Goal: Information Seeking & Learning: Learn about a topic

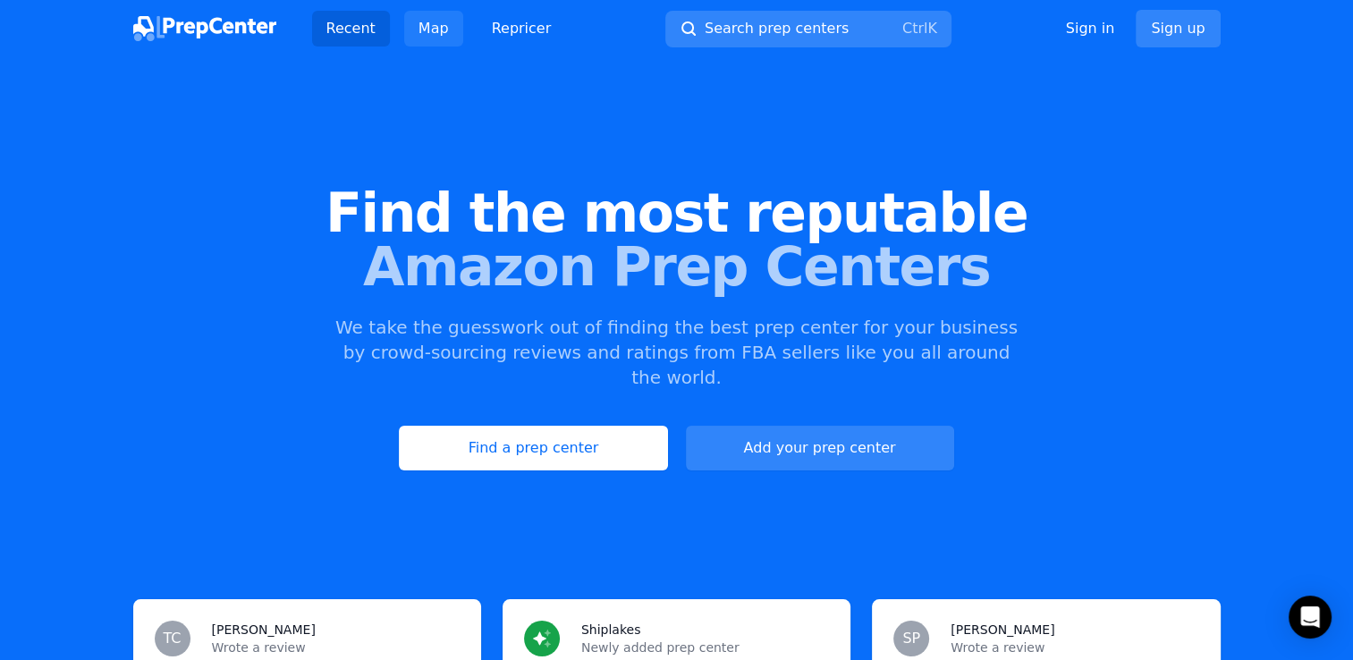
click at [426, 34] on link "Map" at bounding box center [433, 29] width 59 height 36
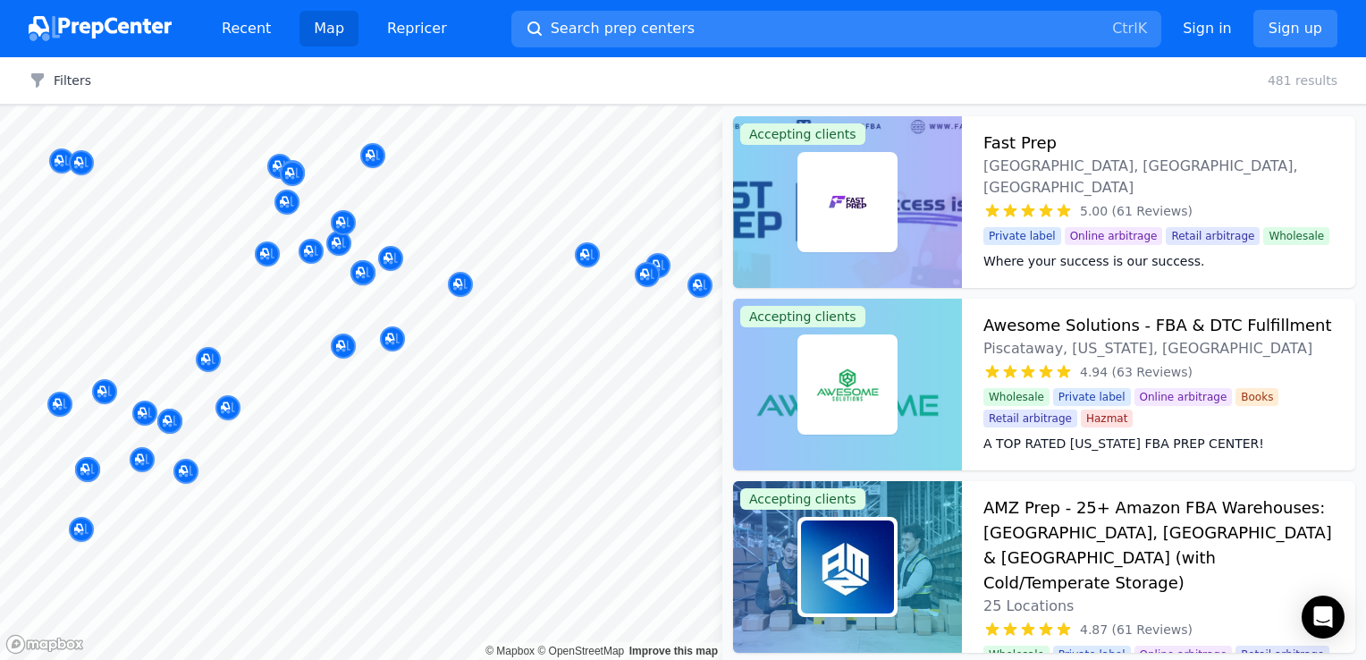
click at [344, 343] on div at bounding box center [488, 349] width 343 height 14
click at [342, 222] on div at bounding box center [338, 223] width 343 height 14
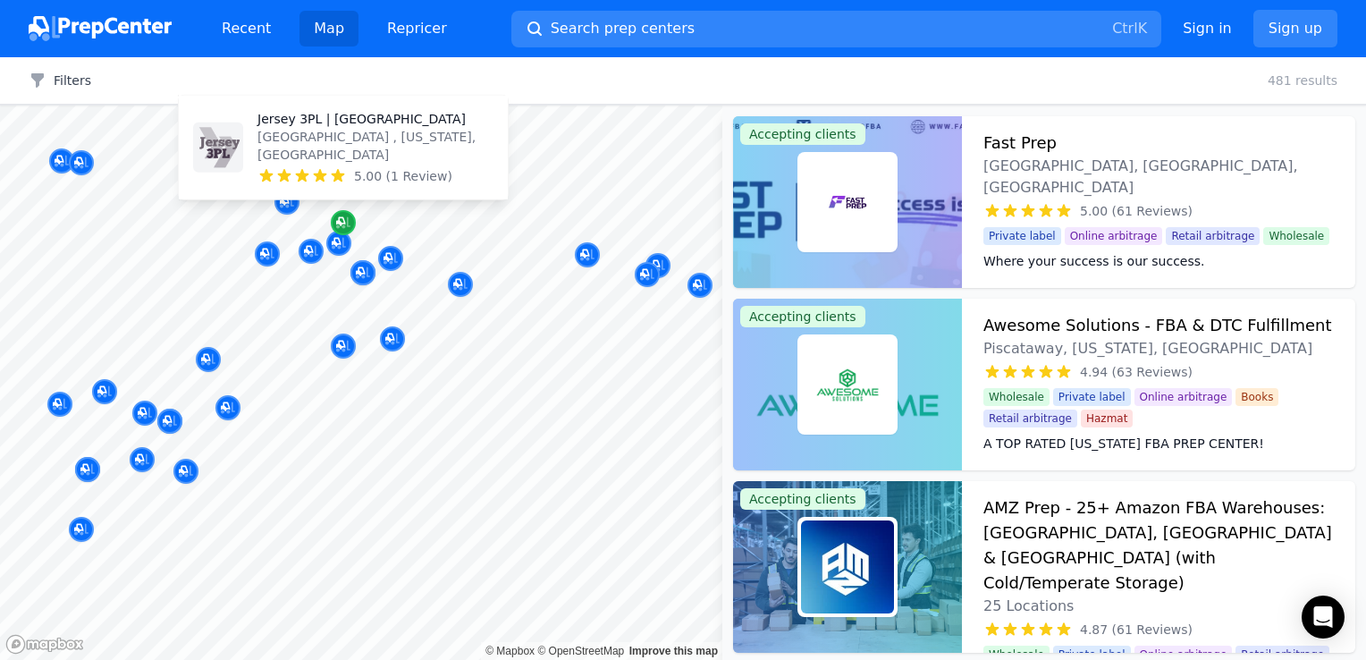
click at [346, 215] on icon "Map marker" at bounding box center [343, 223] width 14 height 18
click at [305, 159] on p "[GEOGRAPHIC_DATA] , [US_STATE], [GEOGRAPHIC_DATA]" at bounding box center [375, 146] width 236 height 36
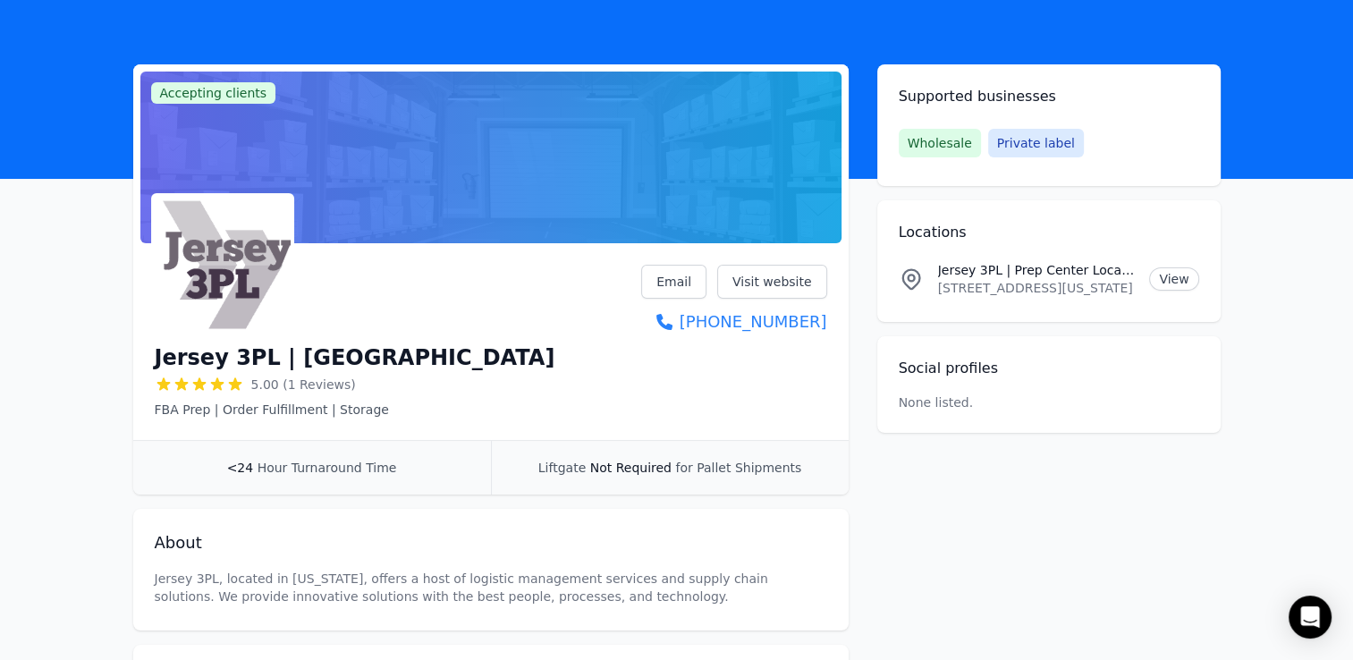
scroll to position [4, 0]
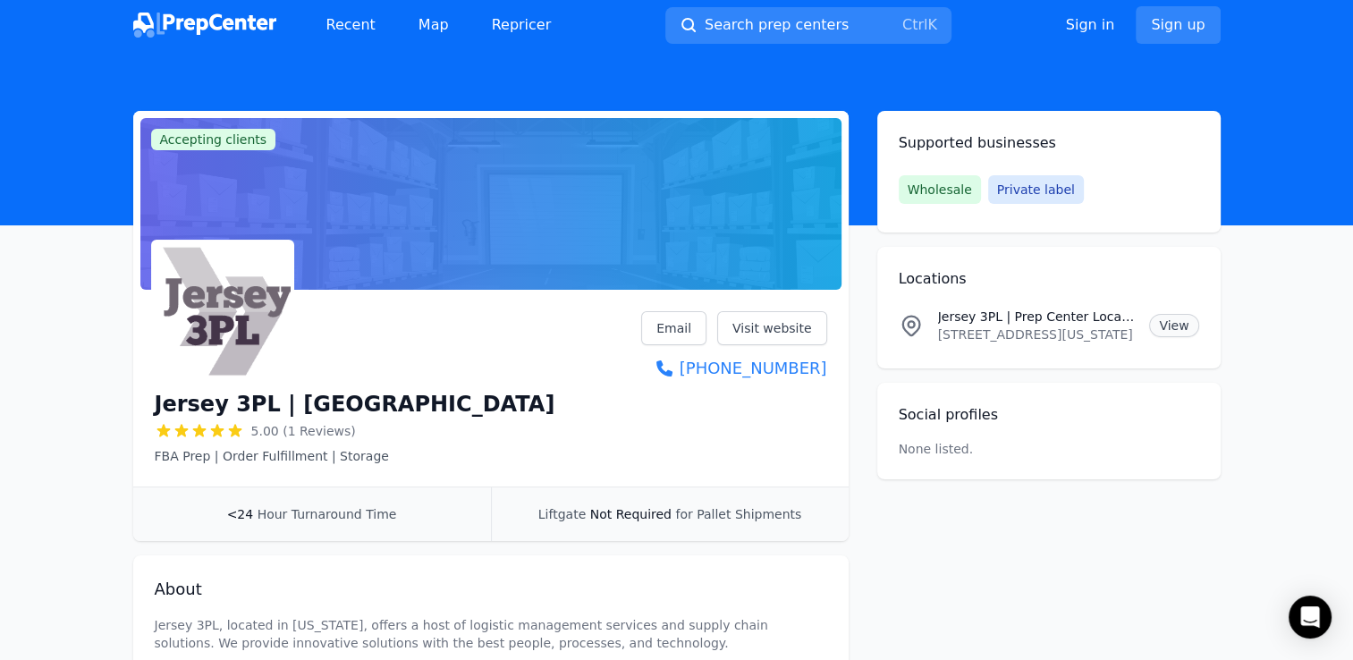
click at [1169, 325] on link "View" at bounding box center [1173, 325] width 49 height 23
click at [760, 329] on link "Visit website" at bounding box center [772, 328] width 110 height 34
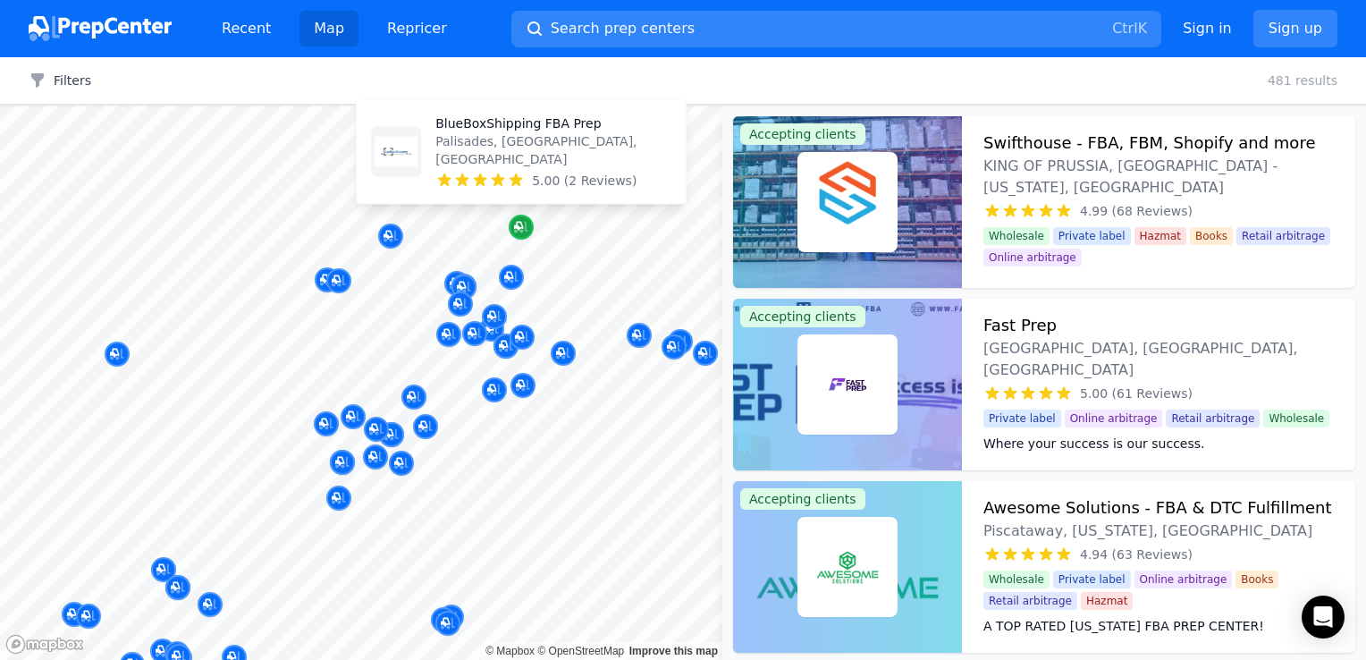
click at [519, 220] on icon "Map marker" at bounding box center [521, 227] width 14 height 18
click at [485, 150] on p "Palisades, [GEOGRAPHIC_DATA], [GEOGRAPHIC_DATA]" at bounding box center [553, 150] width 236 height 36
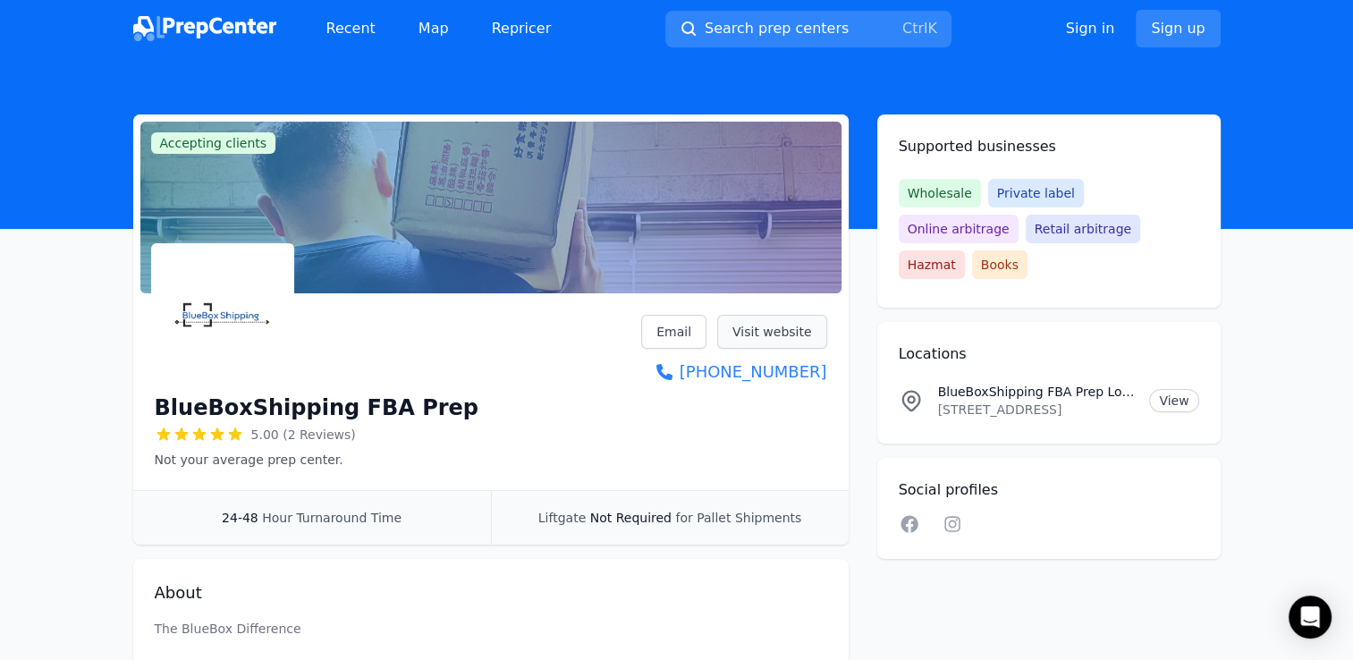
click at [783, 329] on link "Visit website" at bounding box center [772, 332] width 110 height 34
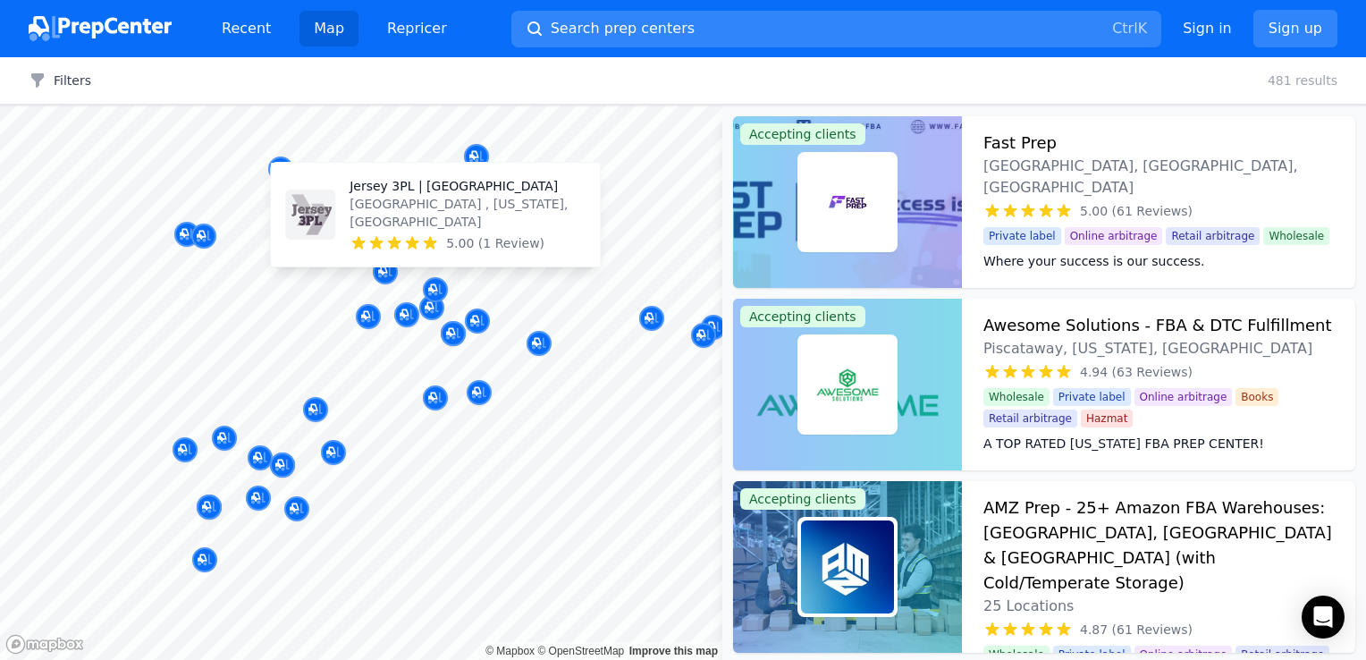
click at [396, 220] on p "[GEOGRAPHIC_DATA] , [US_STATE], [GEOGRAPHIC_DATA]" at bounding box center [468, 213] width 236 height 36
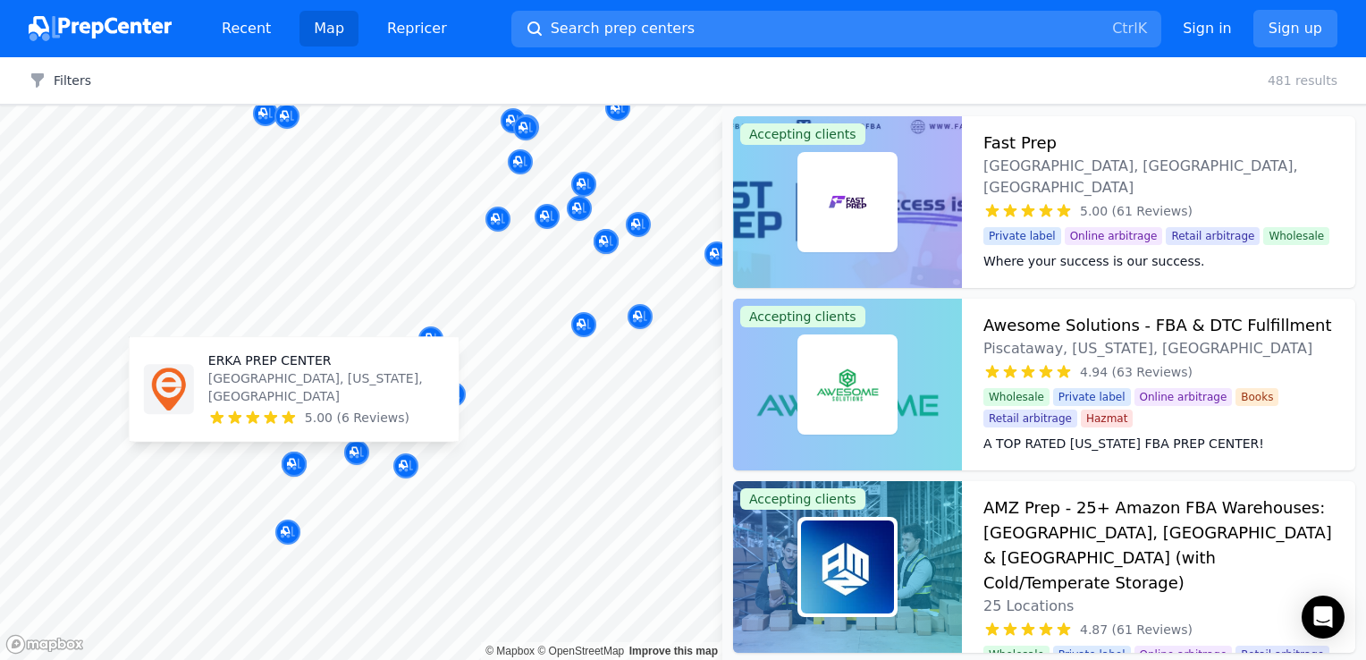
click at [289, 414] on icon at bounding box center [289, 418] width 18 height 18
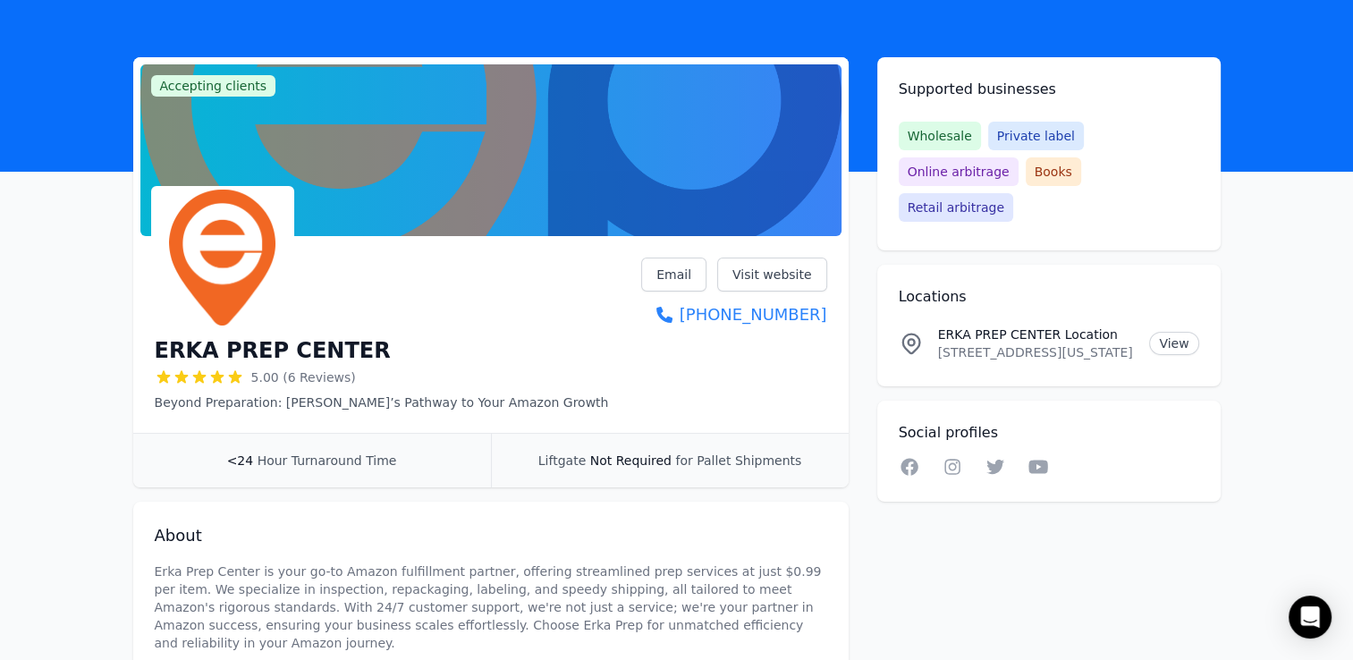
scroll to position [89, 0]
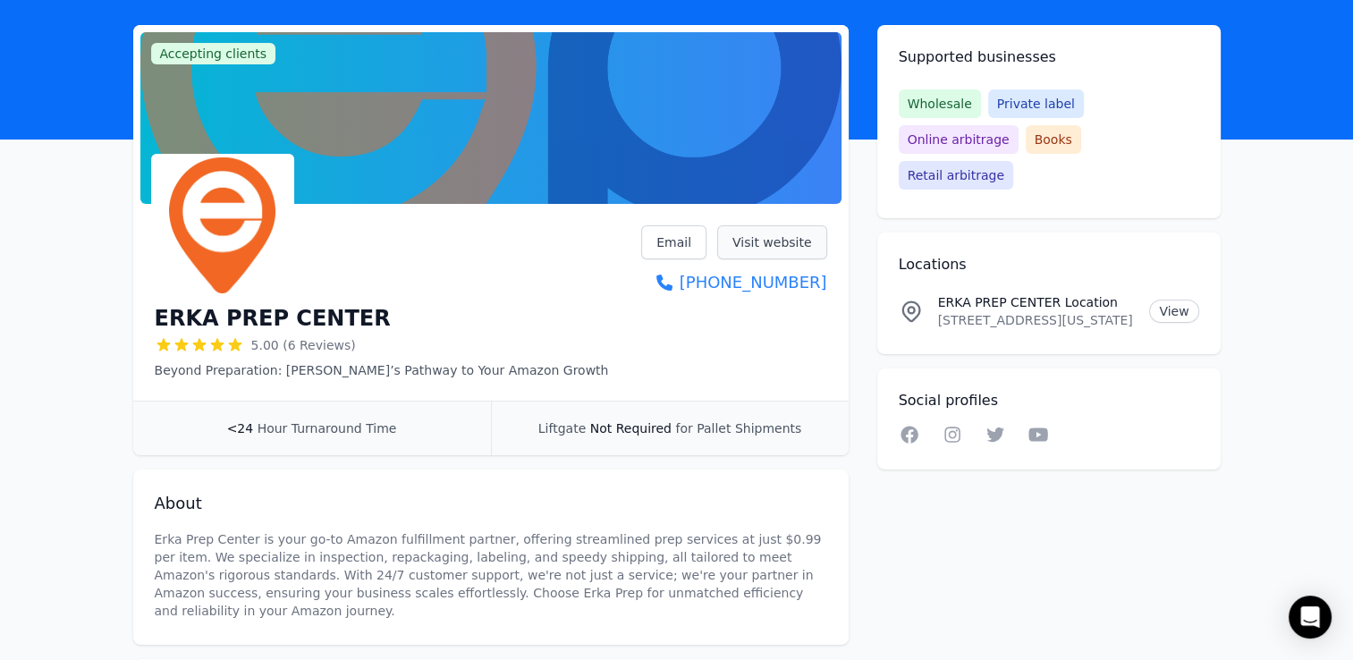
click at [772, 241] on link "Visit website" at bounding box center [772, 242] width 110 height 34
click at [762, 240] on link "Visit website" at bounding box center [772, 242] width 110 height 34
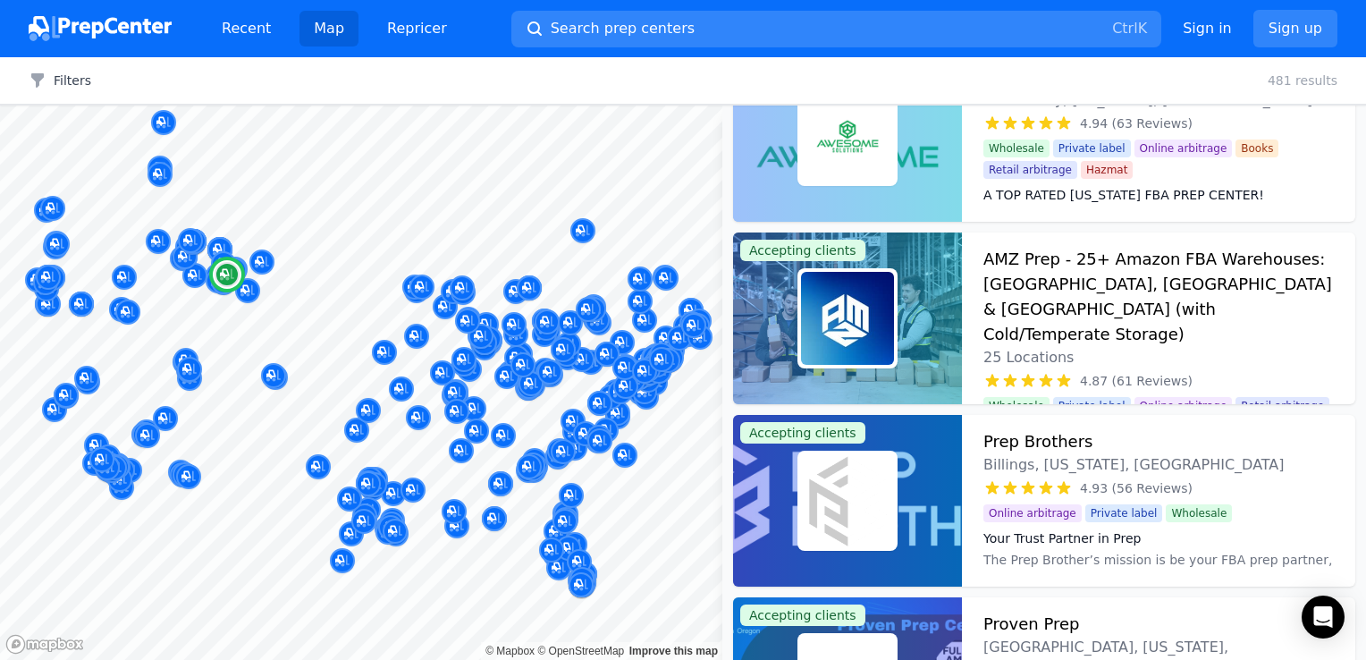
scroll to position [626, 0]
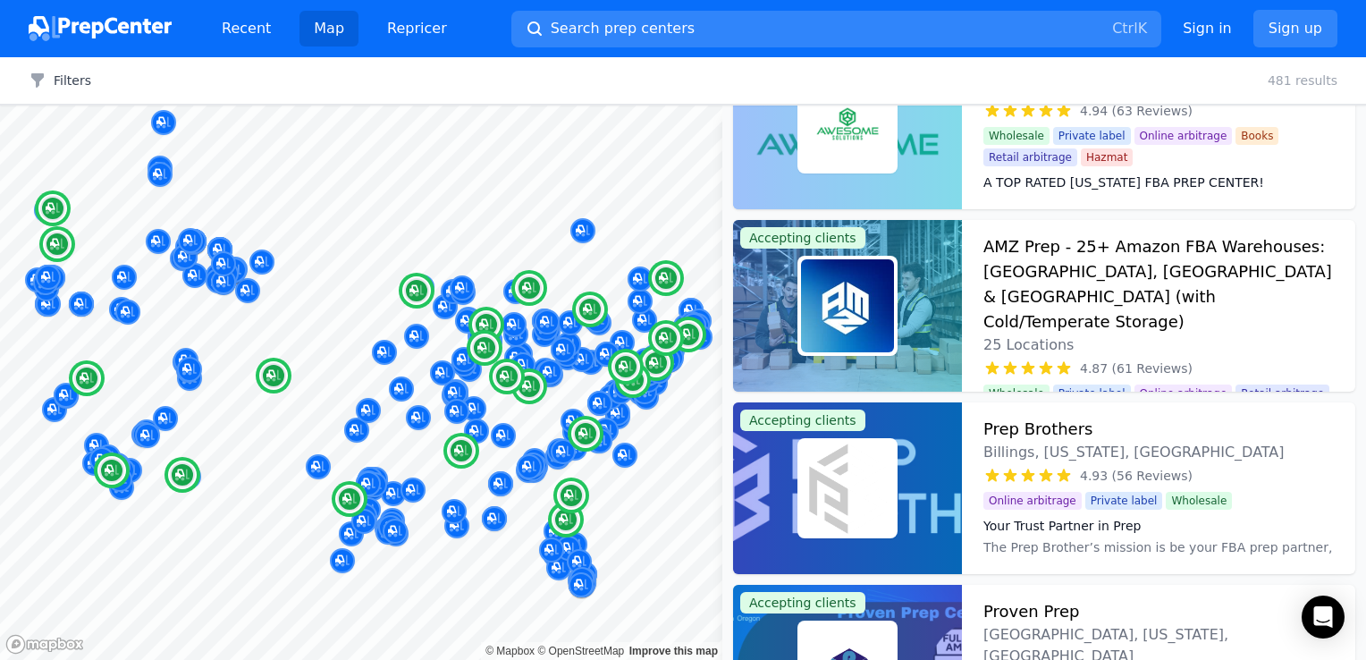
click at [1105, 238] on h3 "AMZ Prep - 25+ Amazon FBA Warehouses: US, Canada & UK (with Cold/Temperate Stor…" at bounding box center [1159, 284] width 350 height 100
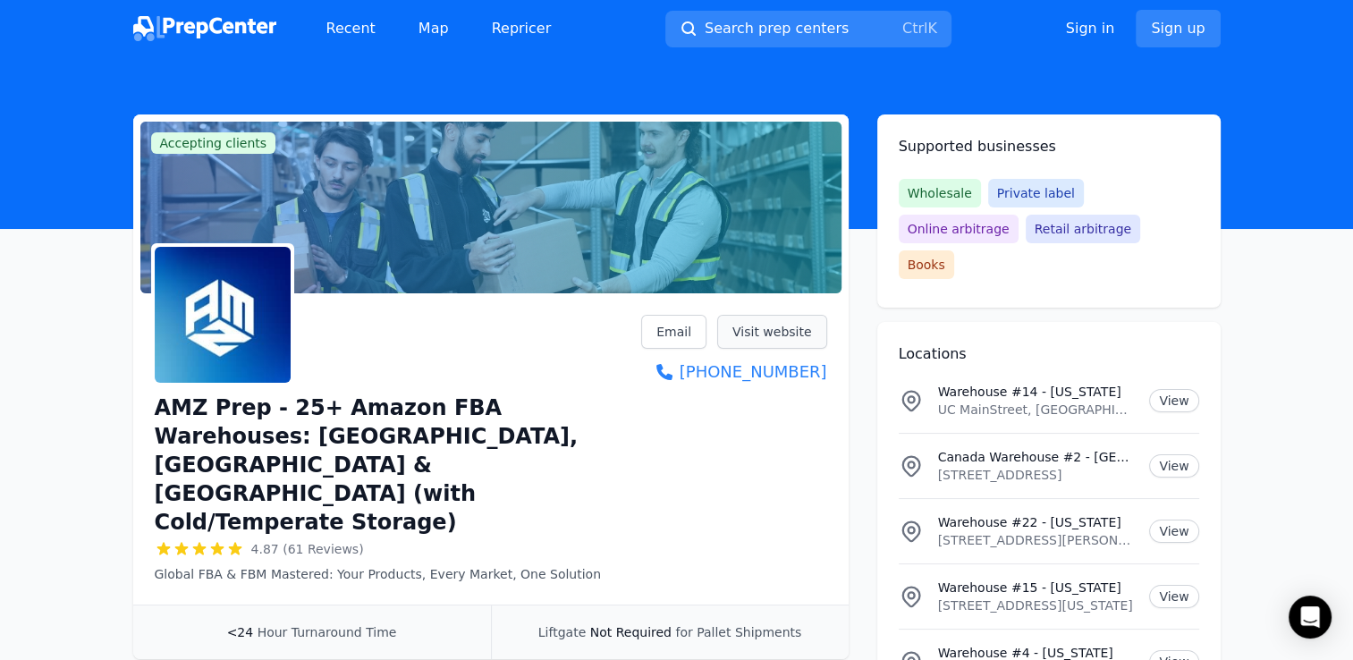
click at [772, 338] on link "Visit website" at bounding box center [772, 332] width 110 height 34
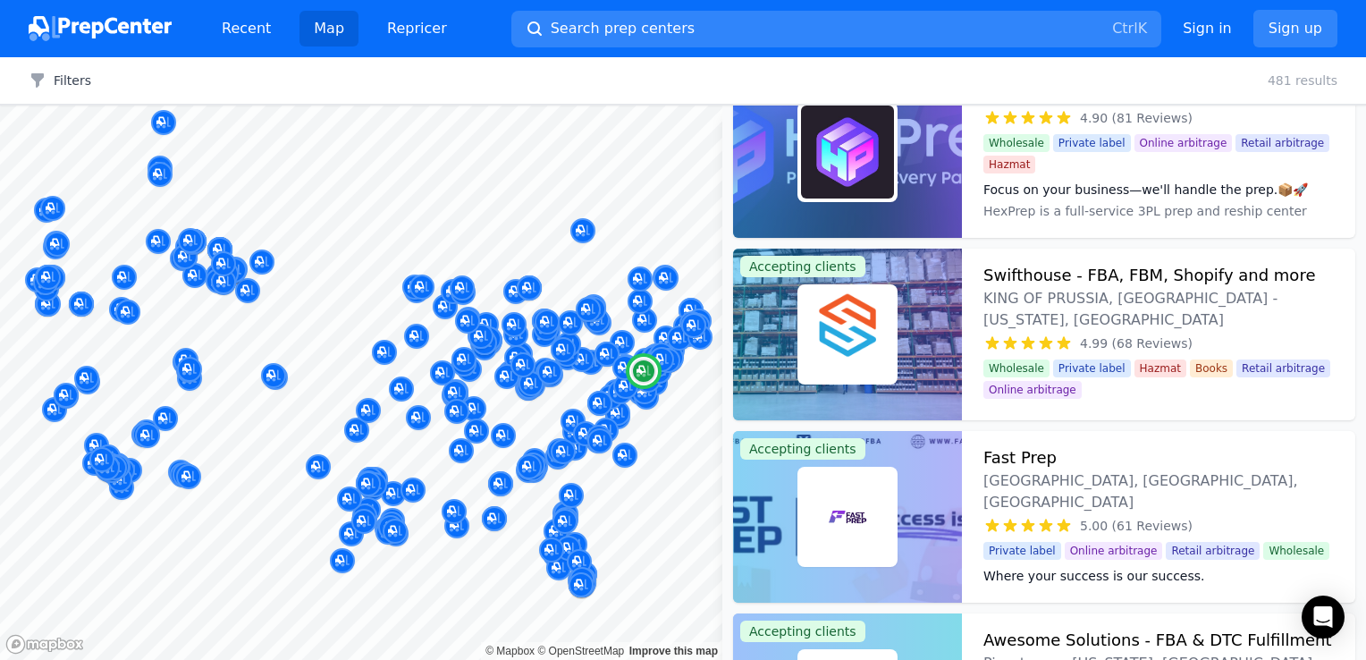
scroll to position [89, 0]
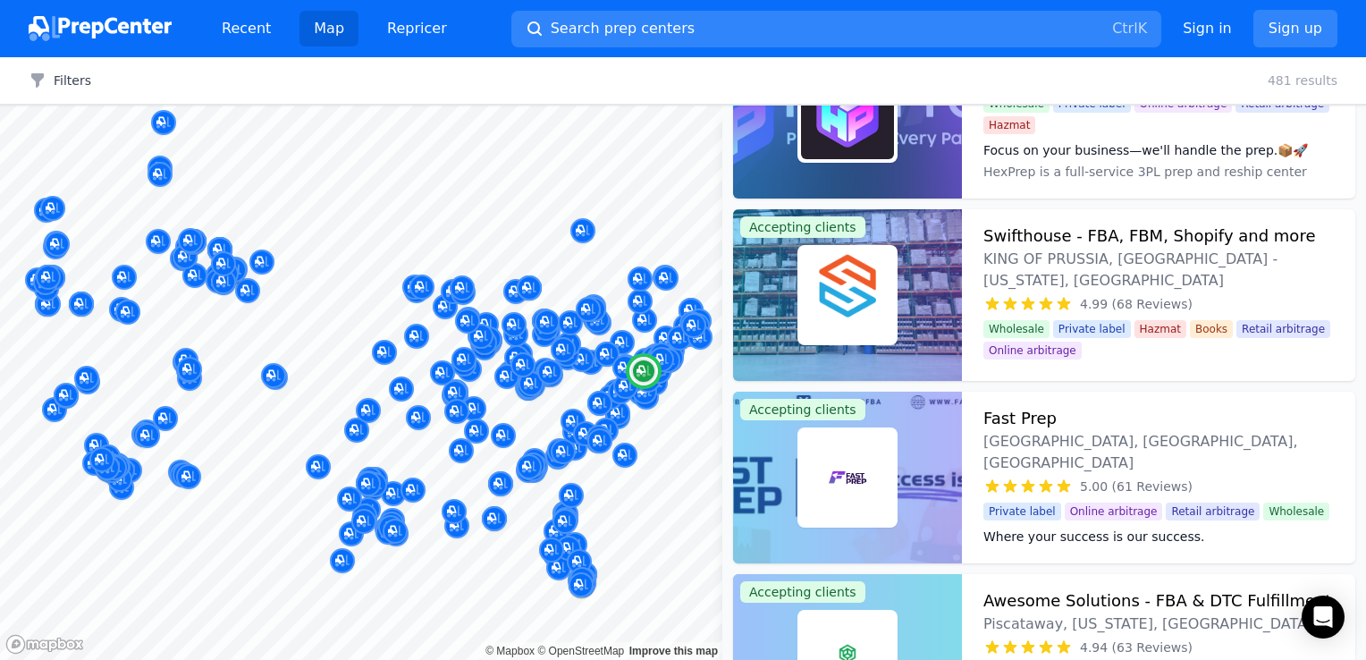
click at [1141, 252] on span "KING OF PRUSSIA, PA - Pennsylvania, US" at bounding box center [1159, 270] width 350 height 43
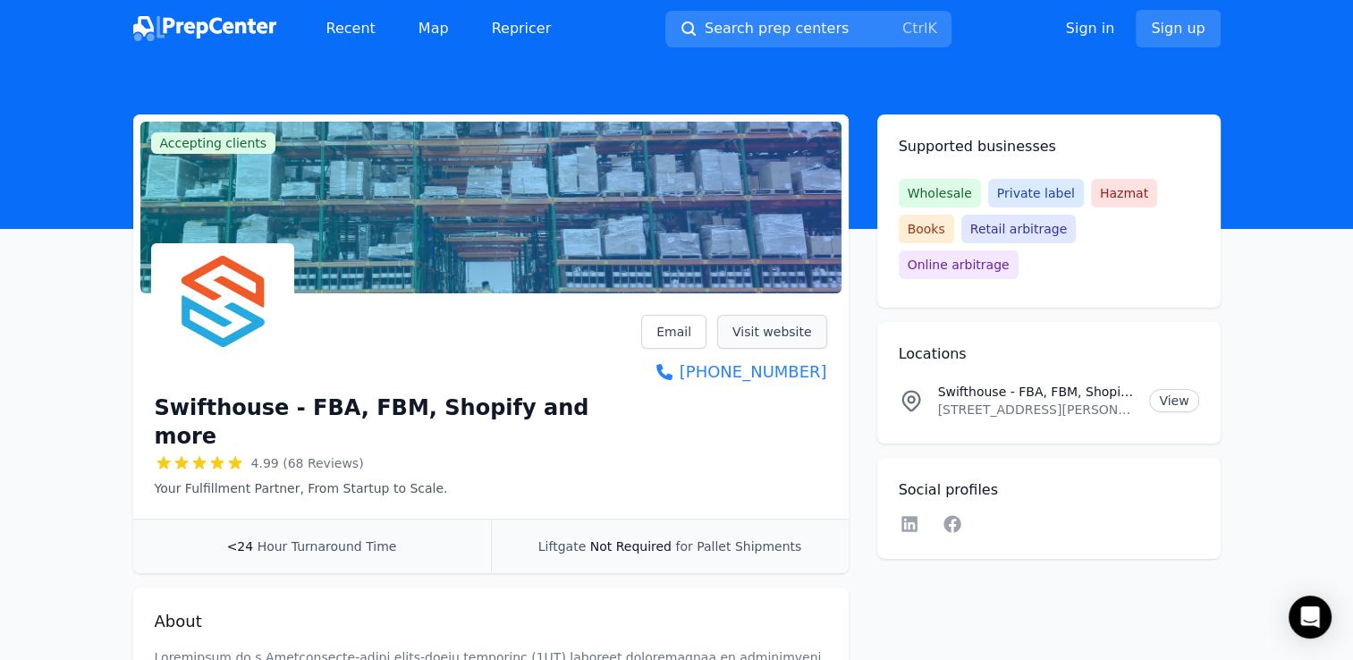
click at [770, 325] on link "Visit website" at bounding box center [772, 332] width 110 height 34
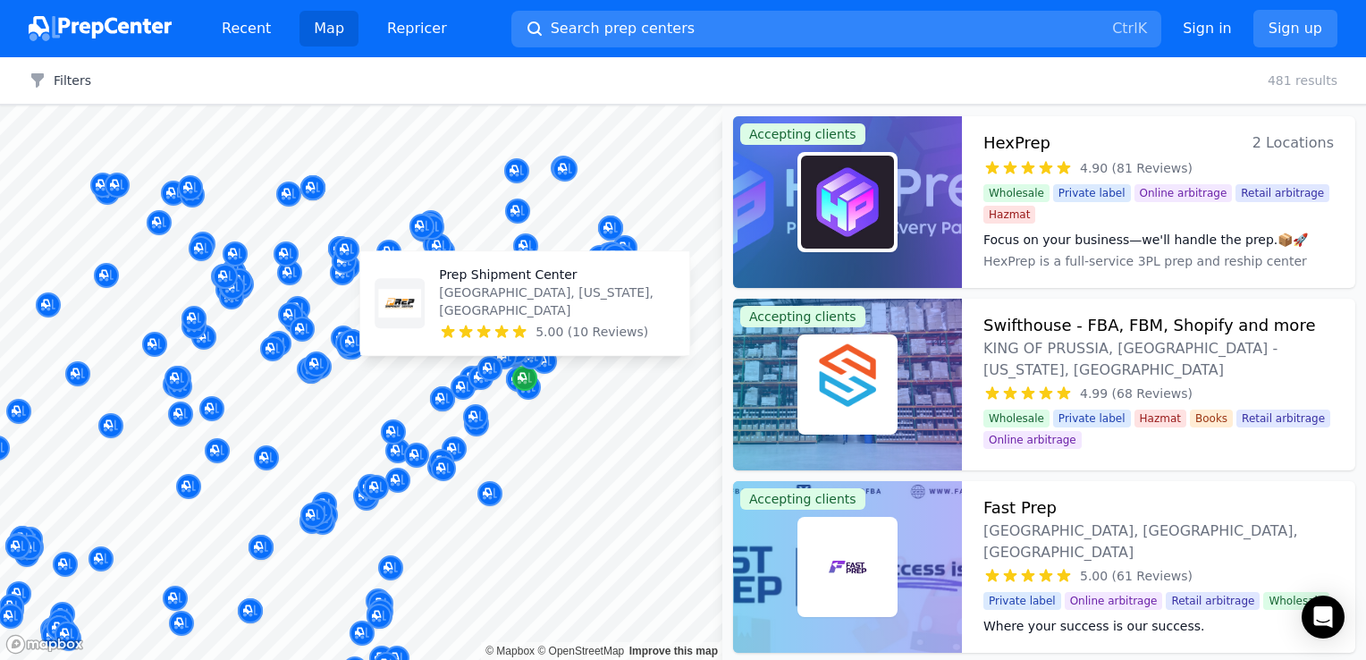
click at [526, 377] on icon "Map marker" at bounding box center [522, 377] width 9 height 9
click at [565, 338] on span "5.00 (10 Reviews)" at bounding box center [592, 332] width 113 height 18
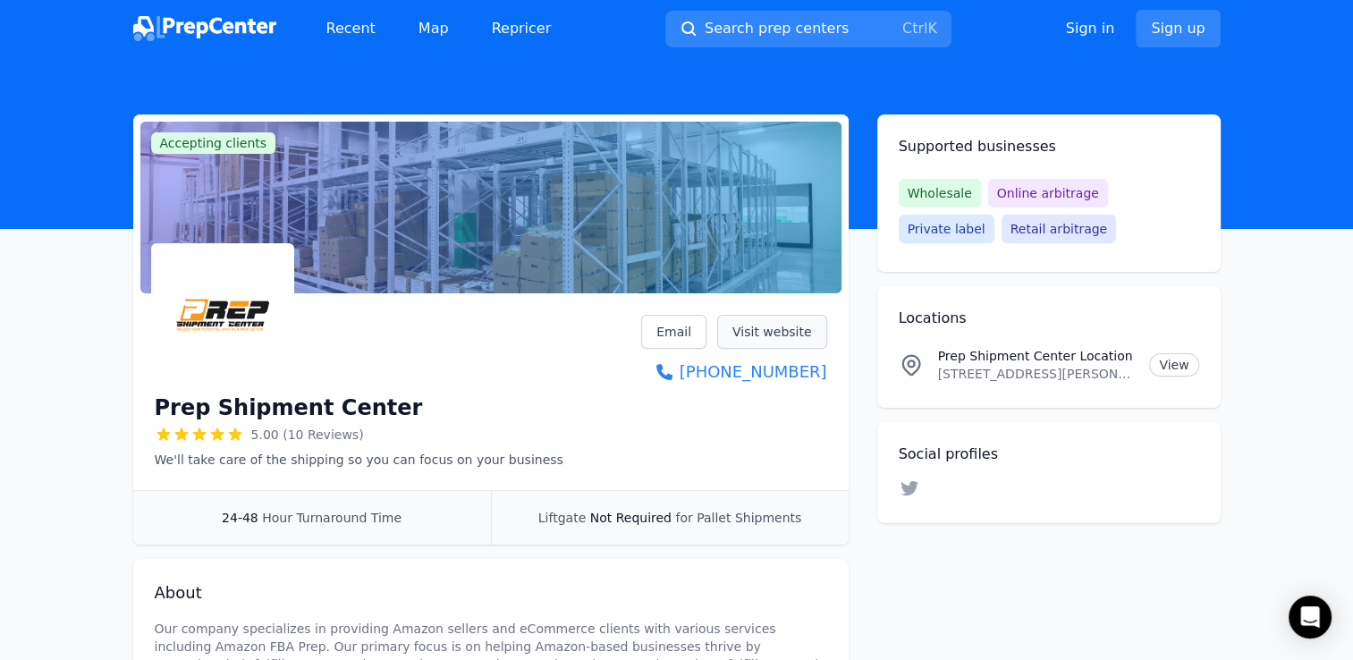
click at [764, 335] on link "Visit website" at bounding box center [772, 332] width 110 height 34
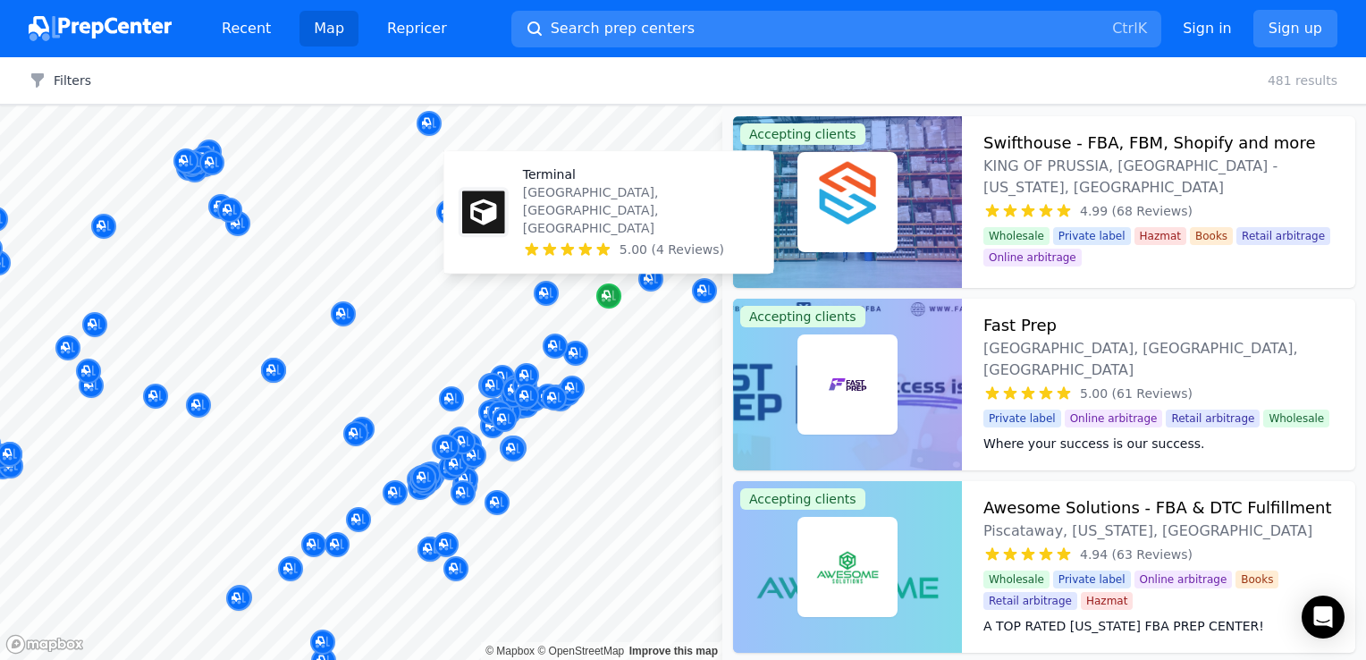
click at [606, 291] on icon "Map marker" at bounding box center [606, 295] width 9 height 9
click at [594, 240] on div "Terminal East Longmeadow, MA, US 5.00 (4 Reviews)" at bounding box center [641, 211] width 236 height 93
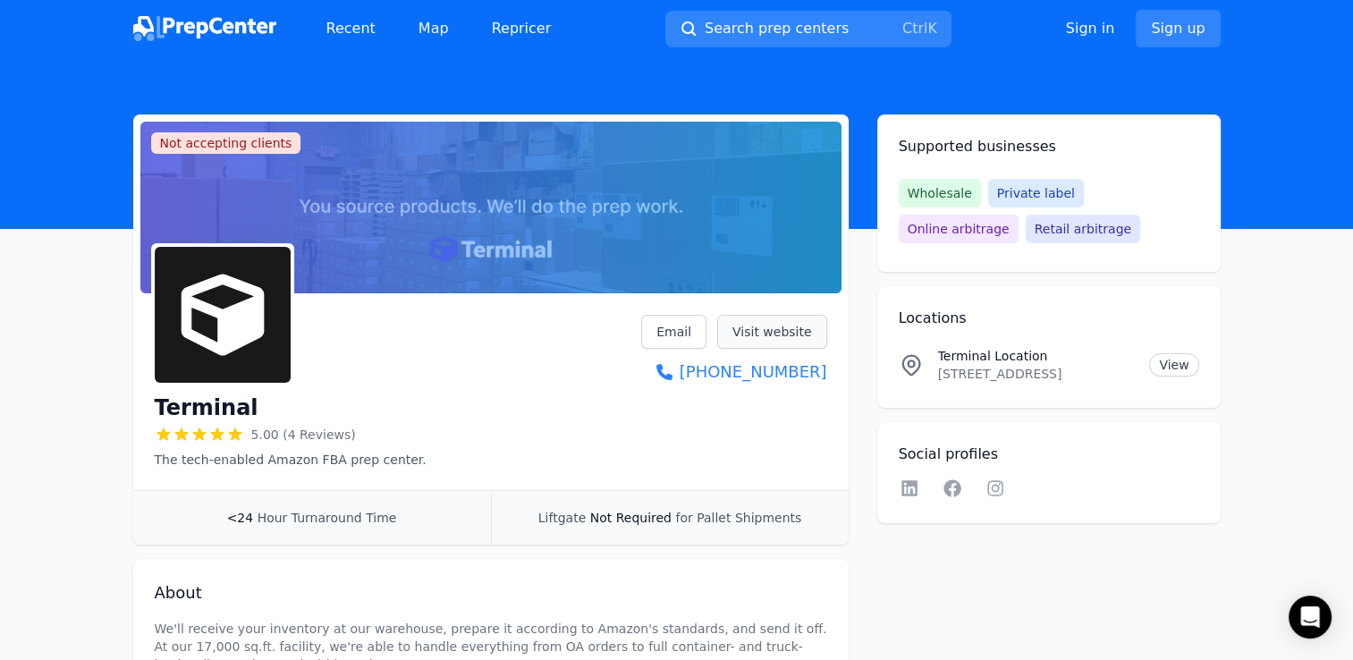
click at [772, 327] on link "Visit website" at bounding box center [772, 332] width 110 height 34
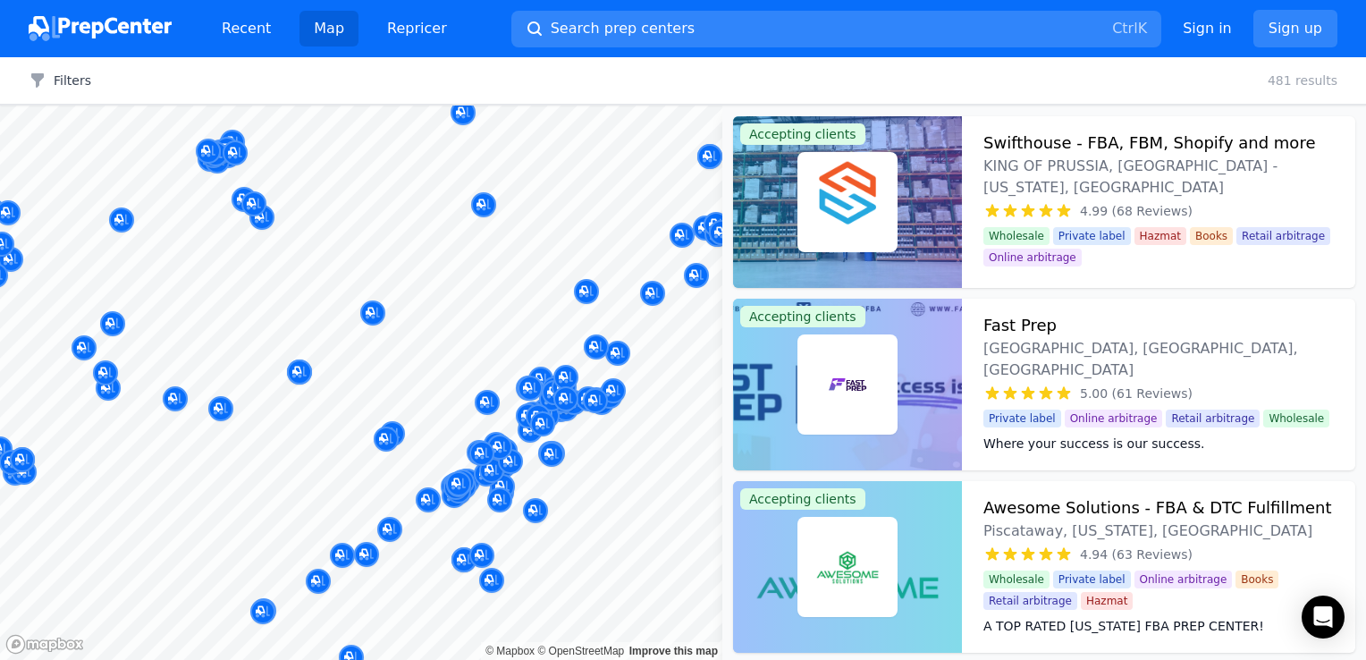
click at [538, 408] on div at bounding box center [542, 404] width 343 height 14
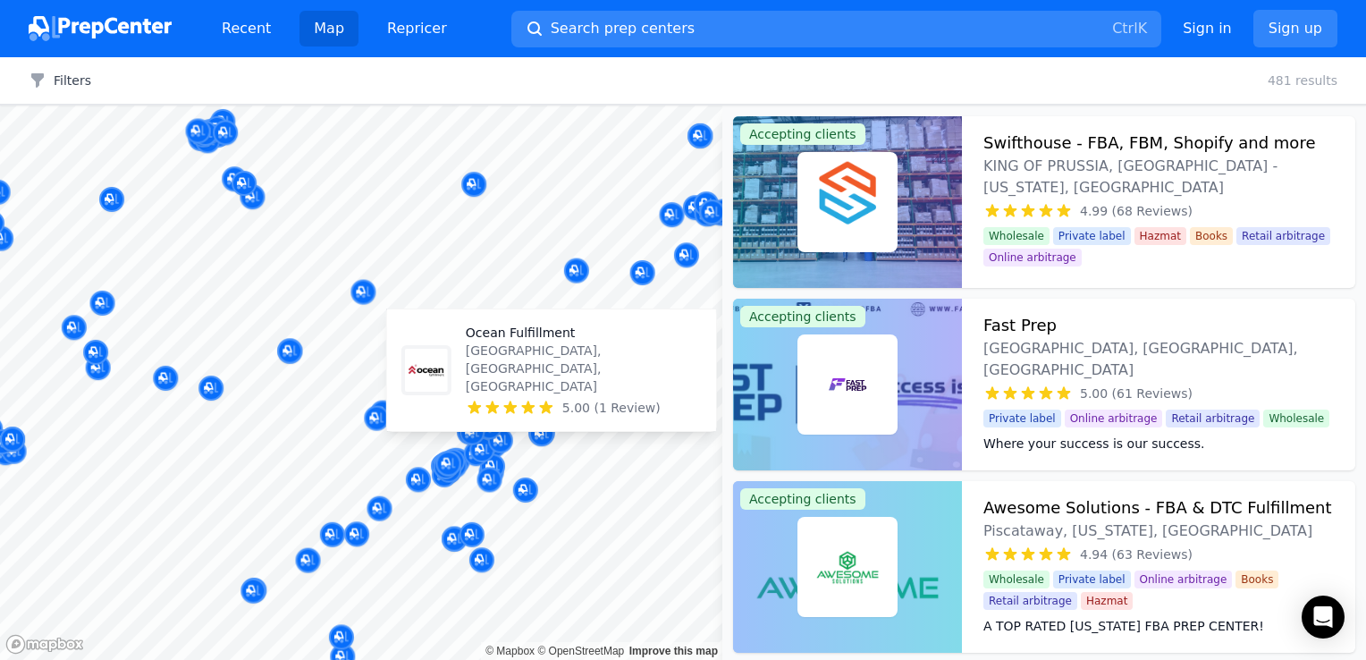
drag, startPoint x: 549, startPoint y: 448, endPoint x: 460, endPoint y: 376, distance: 115.1
click at [439, 356] on body "Recent Map Repricer Search prep centers Ctrl K Open main menu Sign in Sign up F…" at bounding box center [683, 330] width 1366 height 660
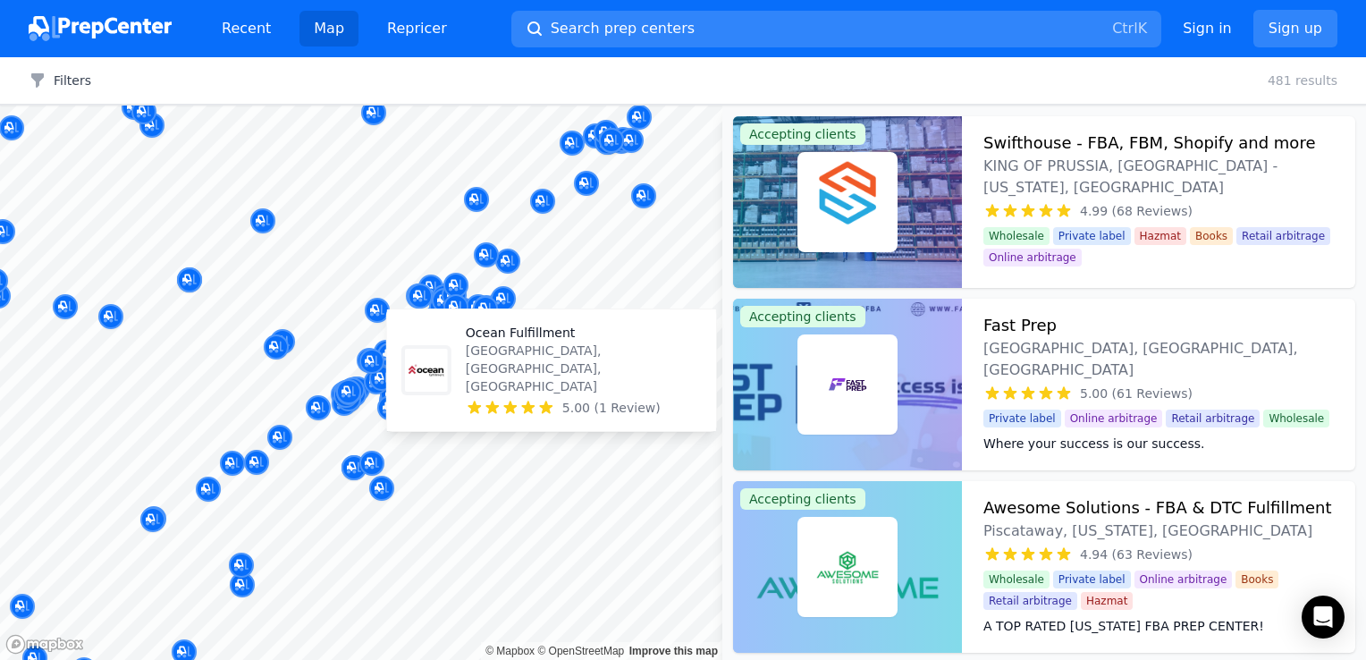
click at [467, 342] on p "Ocean Fulfillment" at bounding box center [584, 333] width 236 height 18
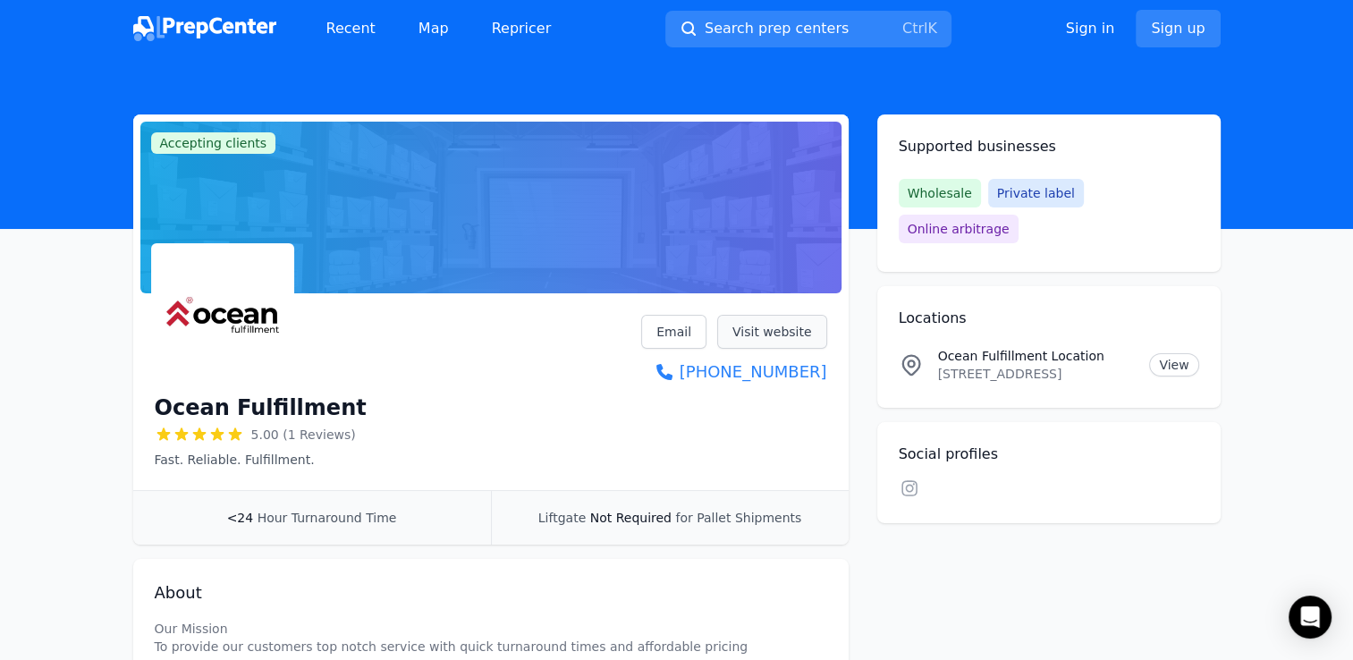
click at [782, 334] on link "Visit website" at bounding box center [772, 332] width 110 height 34
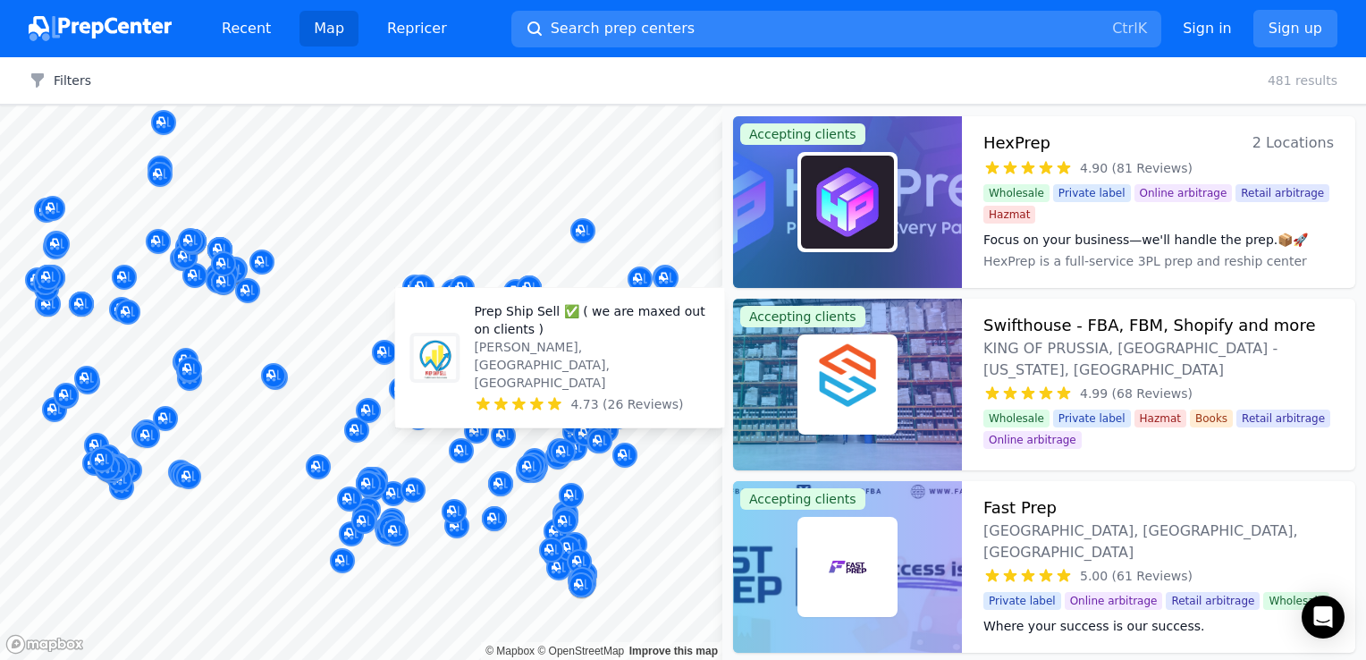
click at [620, 338] on p "Prep Ship Sell ✅ ( we are maxed out on clients )" at bounding box center [592, 320] width 236 height 36
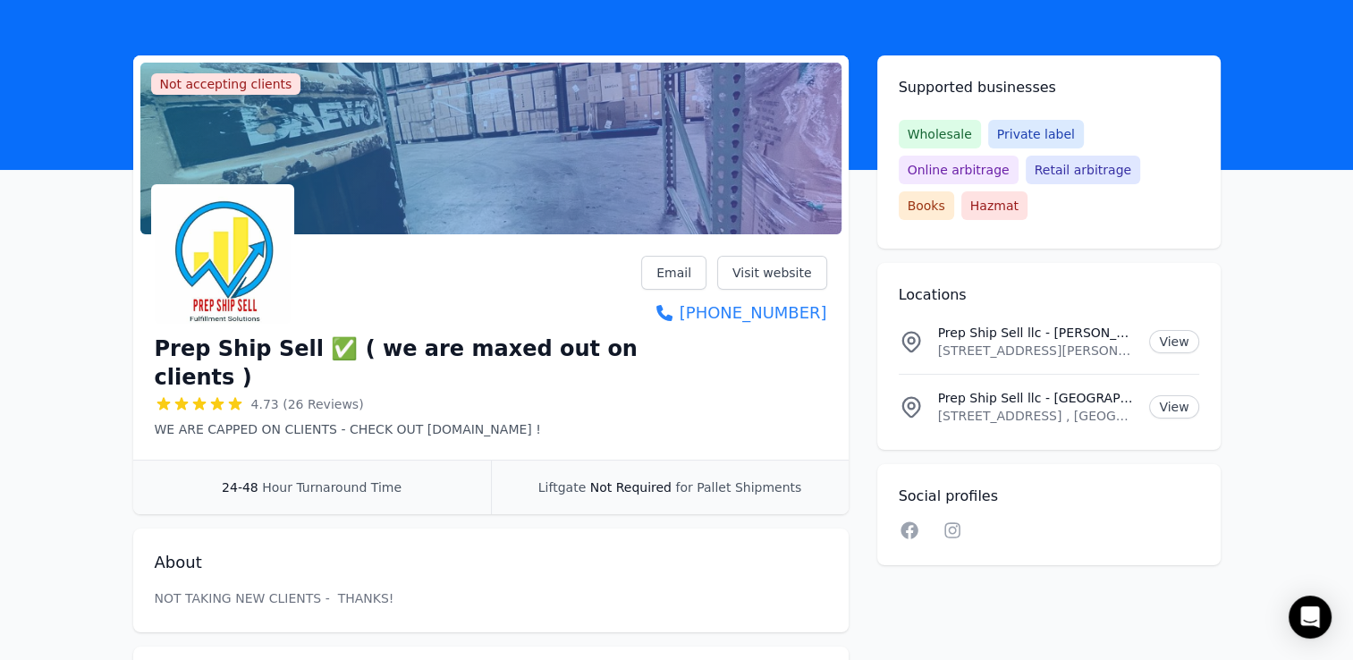
scroll to position [89, 0]
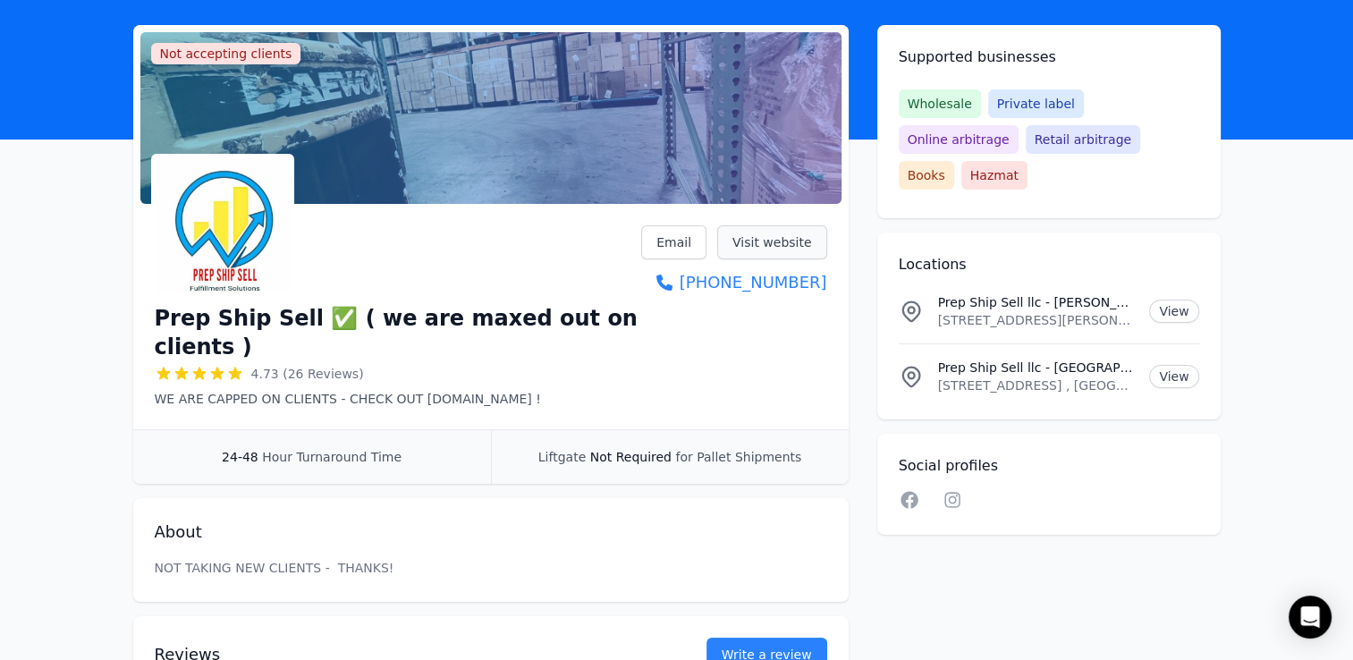
click at [781, 237] on link "Visit website" at bounding box center [772, 242] width 110 height 34
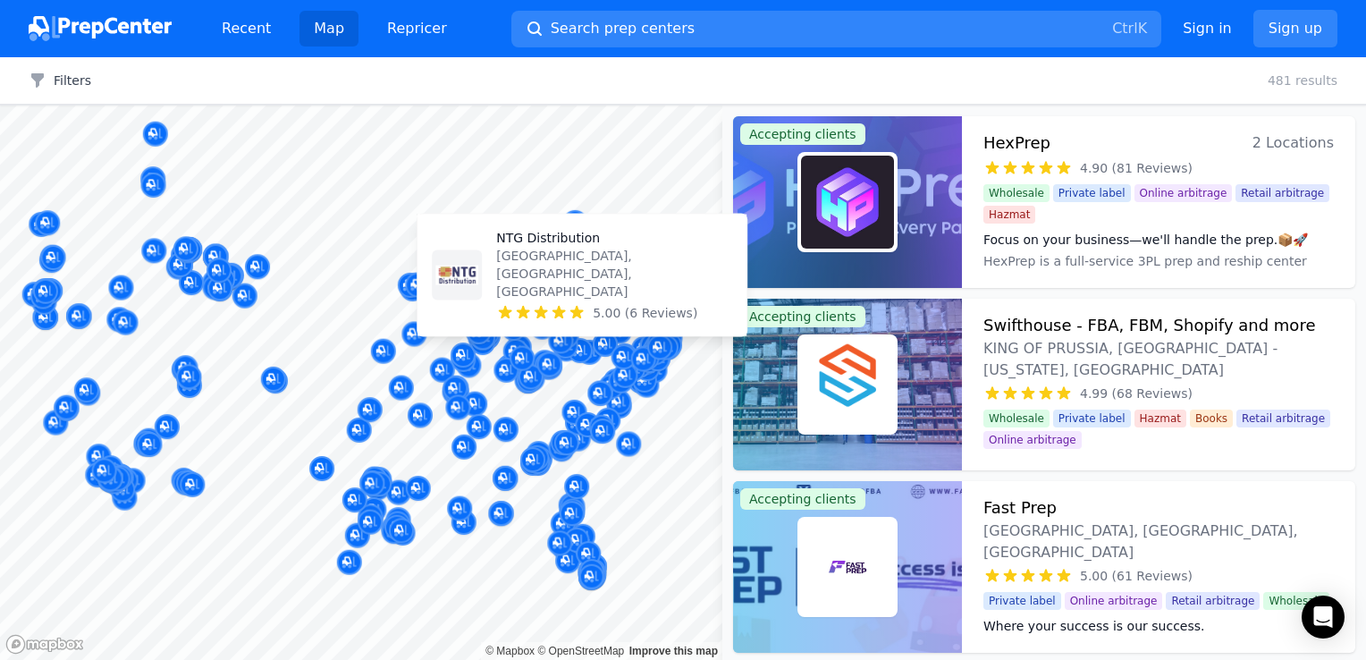
drag, startPoint x: 590, startPoint y: 358, endPoint x: 598, endPoint y: 317, distance: 41.0
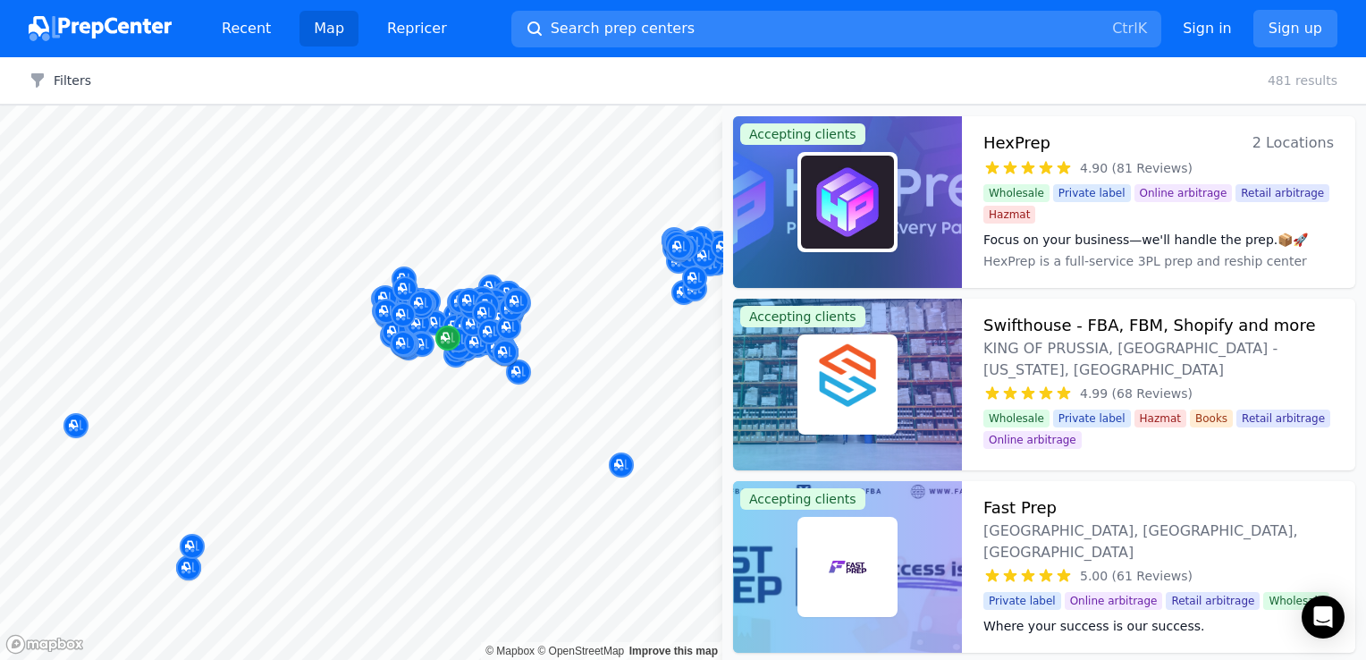
click at [456, 331] on div "Map marker" at bounding box center [447, 337] width 25 height 25
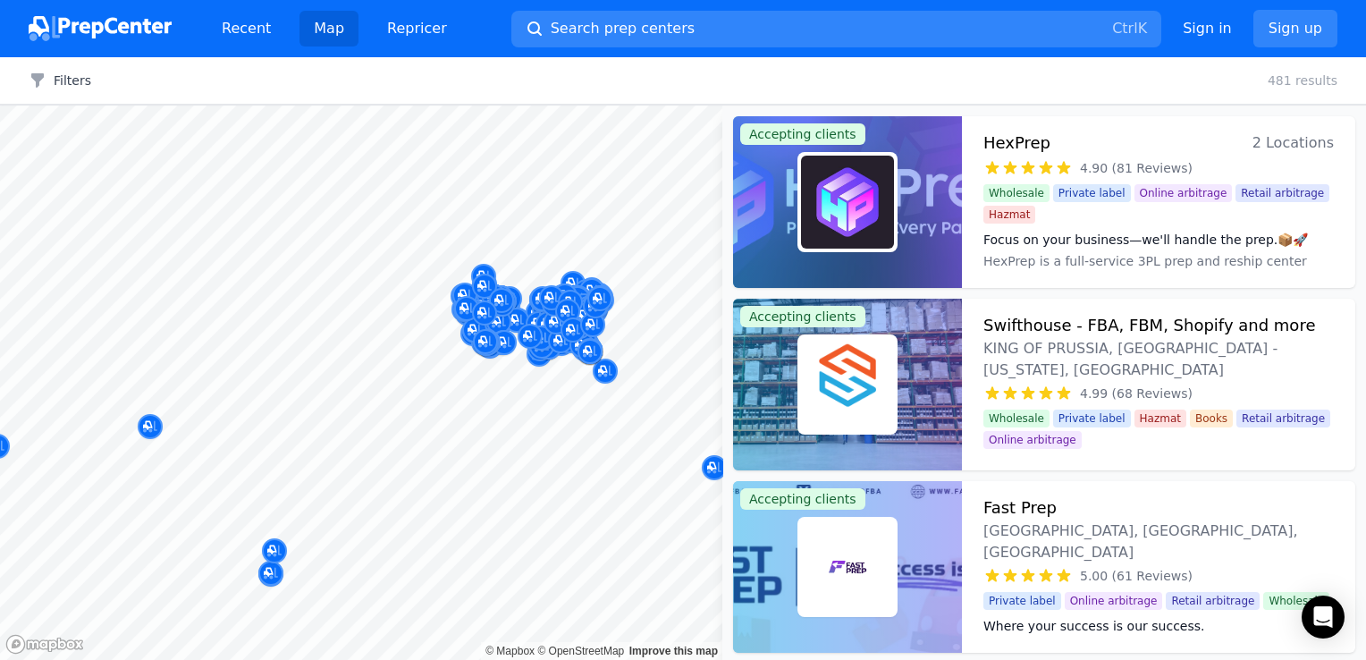
click at [623, 337] on div at bounding box center [581, 340] width 343 height 14
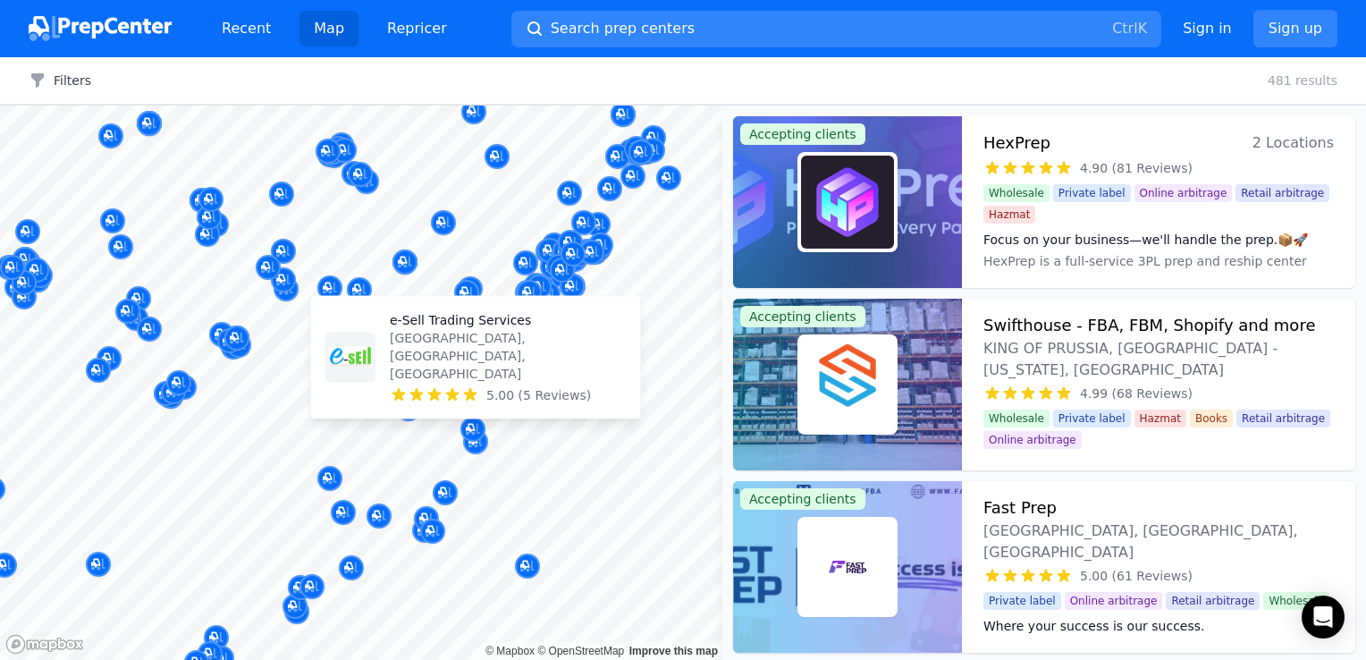
click at [462, 382] on p "Petersburg, VA, US" at bounding box center [508, 356] width 236 height 54
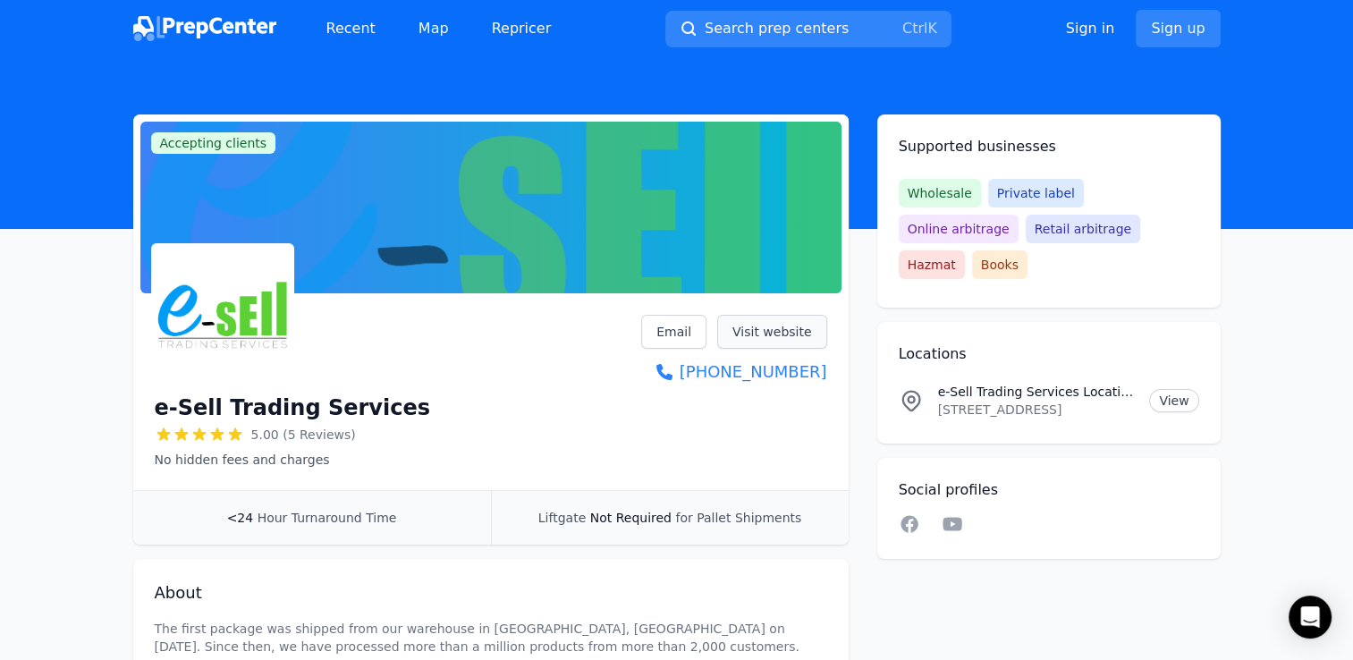
click at [772, 333] on link "Visit website" at bounding box center [772, 332] width 110 height 34
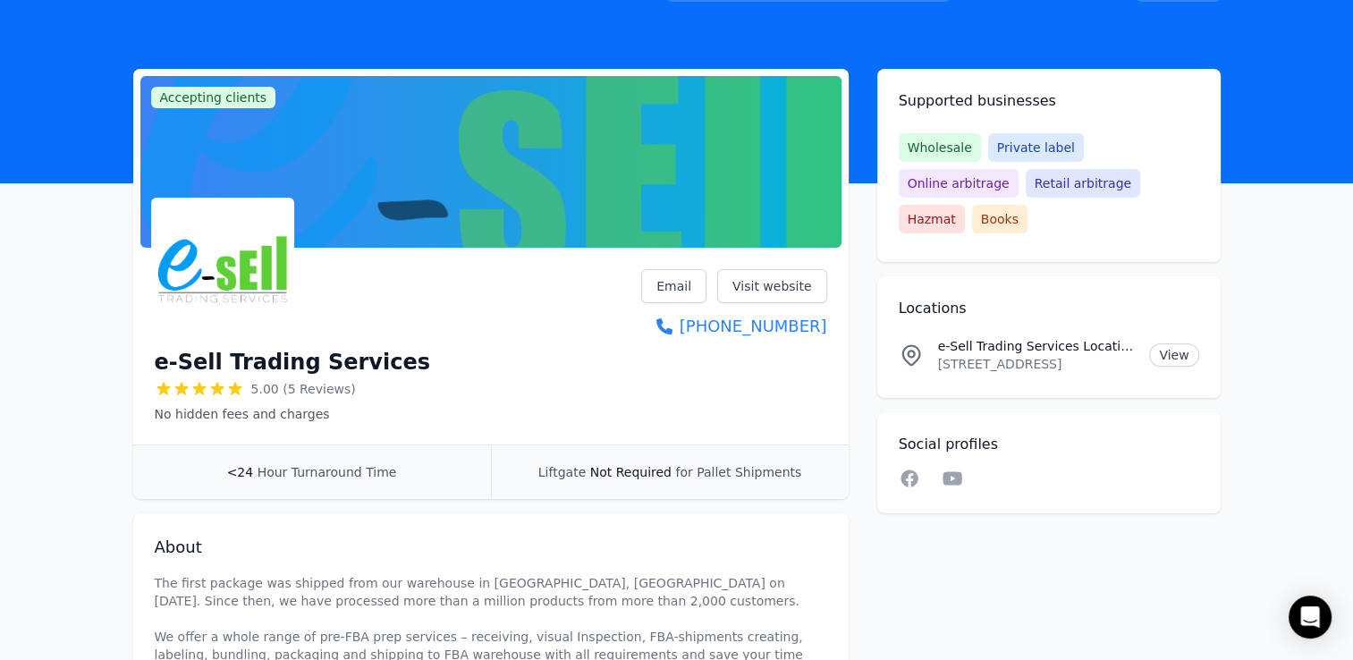
scroll to position [89, 0]
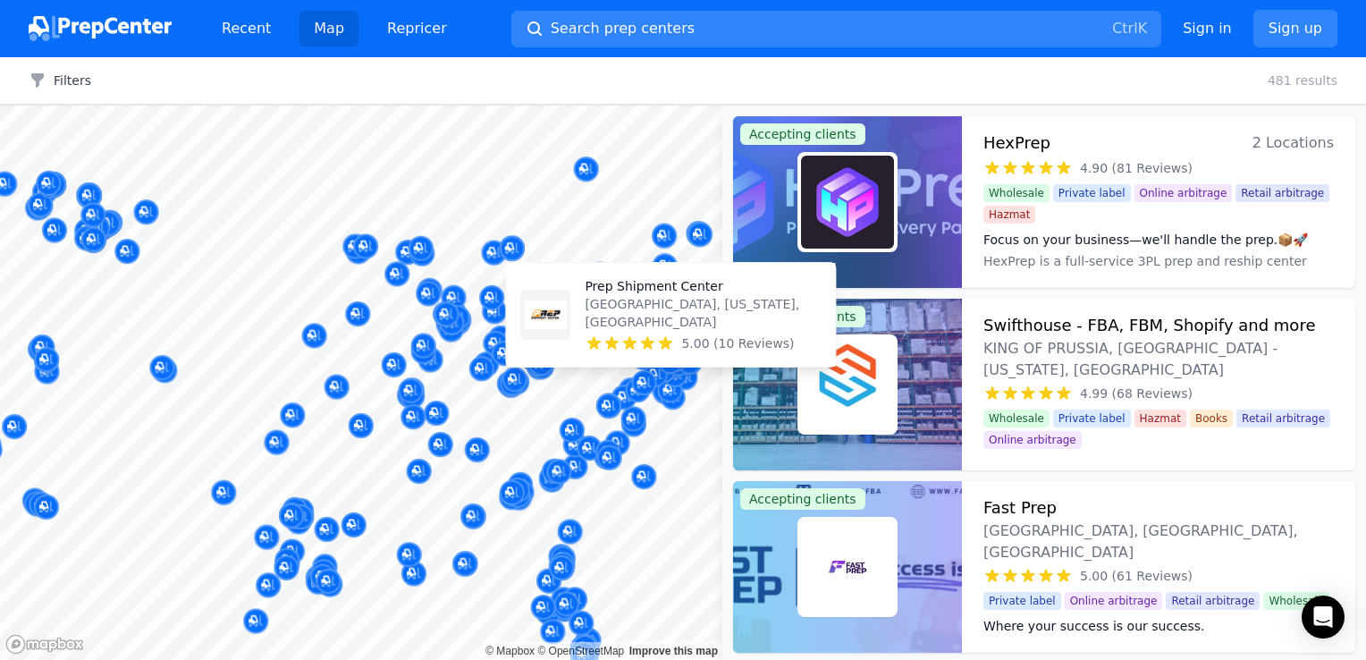
drag, startPoint x: 672, startPoint y: 395, endPoint x: 665, endPoint y: 333, distance: 63.0
click at [667, 330] on body "Recent Map Repricer Search prep centers Ctrl K Open main menu Sign in Sign up F…" at bounding box center [683, 330] width 1366 height 660
click at [666, 330] on p "MILTON, Delaware, US" at bounding box center [703, 313] width 236 height 36
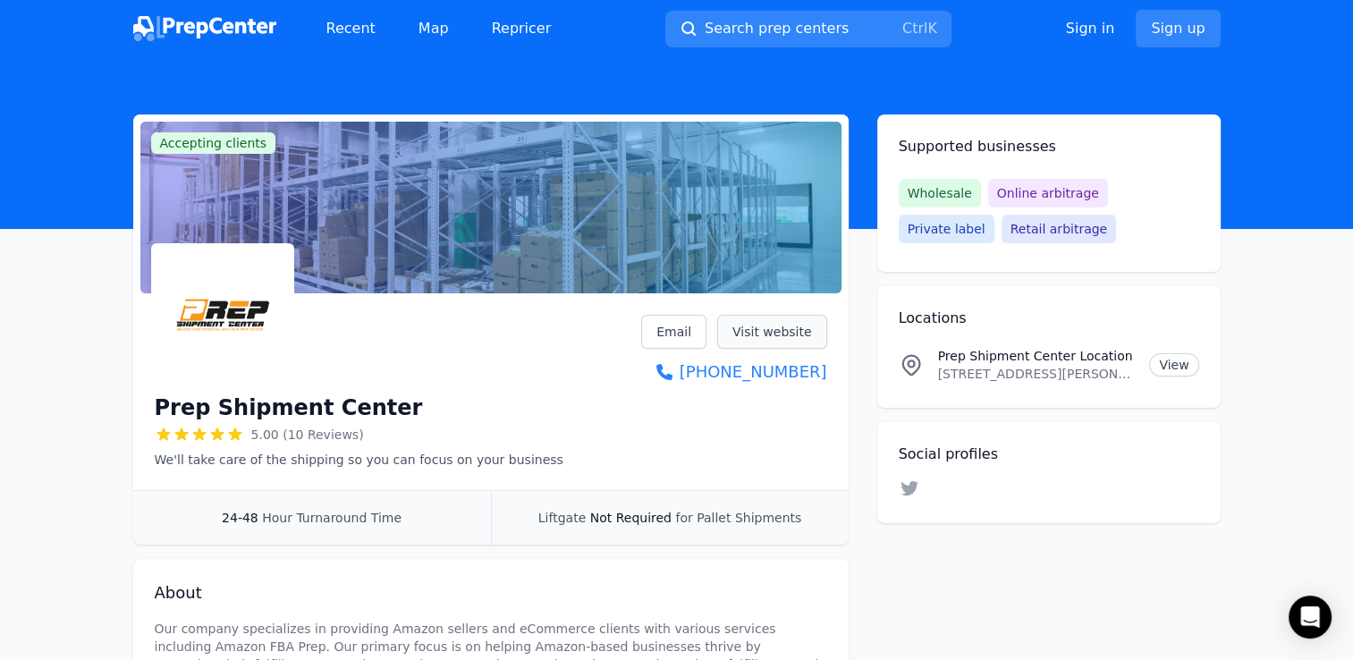
click at [764, 335] on link "Visit website" at bounding box center [772, 332] width 110 height 34
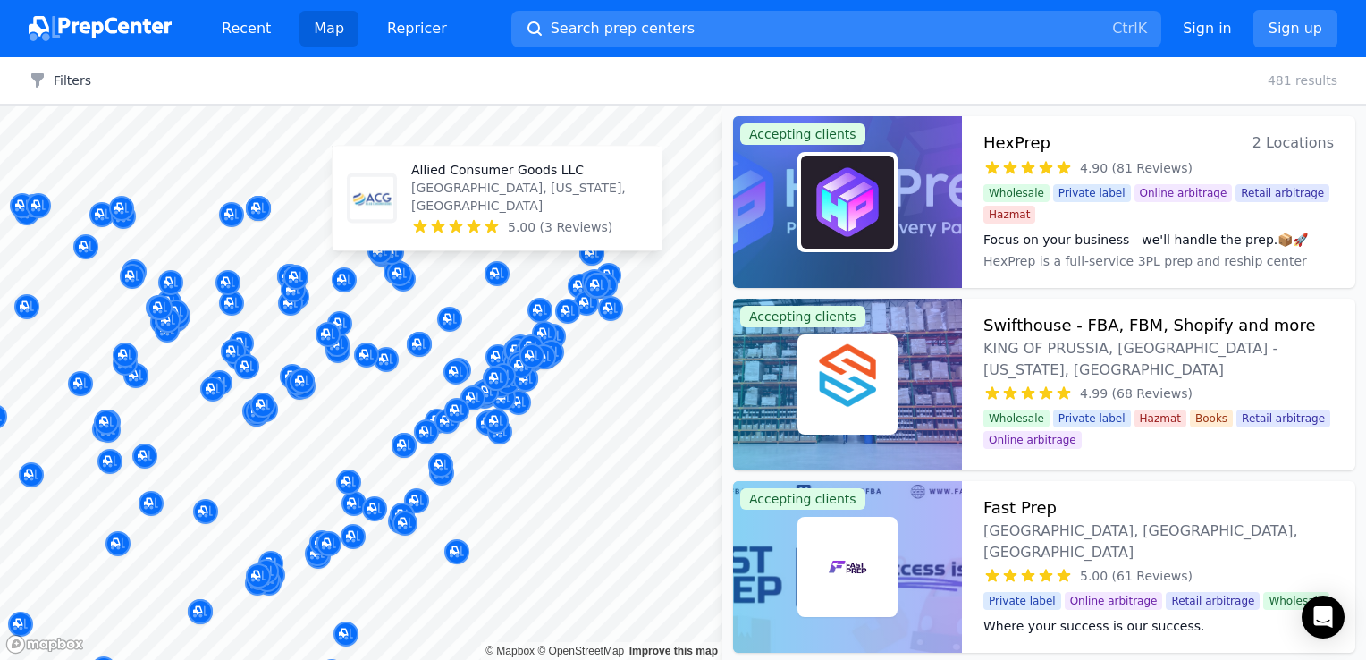
drag, startPoint x: 495, startPoint y: 270, endPoint x: 507, endPoint y: 229, distance: 42.7
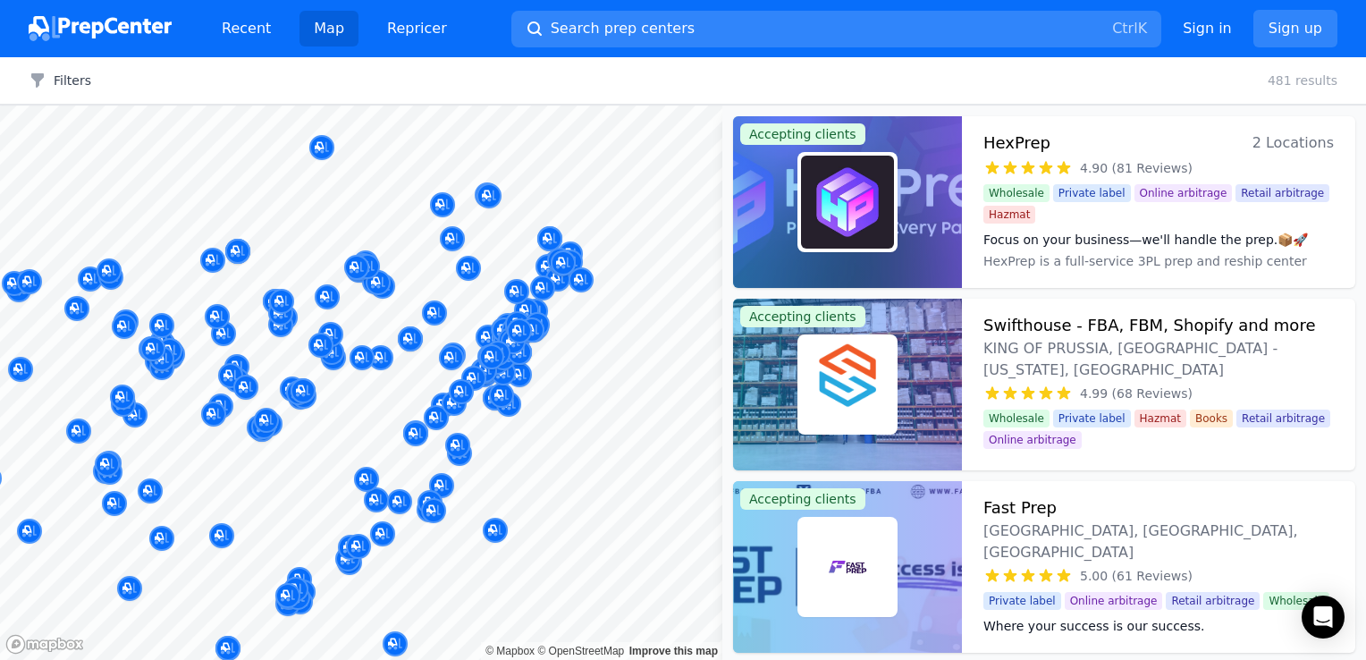
click at [511, 217] on div at bounding box center [488, 214] width 343 height 14
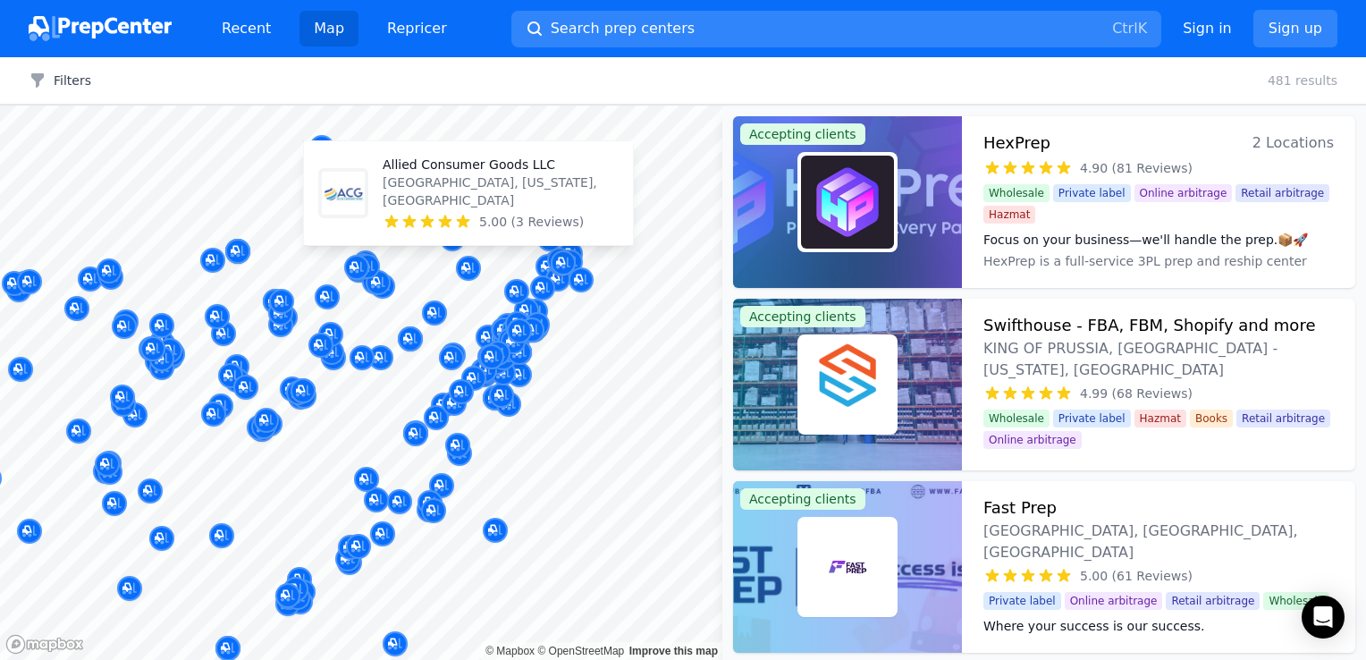
drag, startPoint x: 474, startPoint y: 268, endPoint x: 489, endPoint y: 233, distance: 38.0
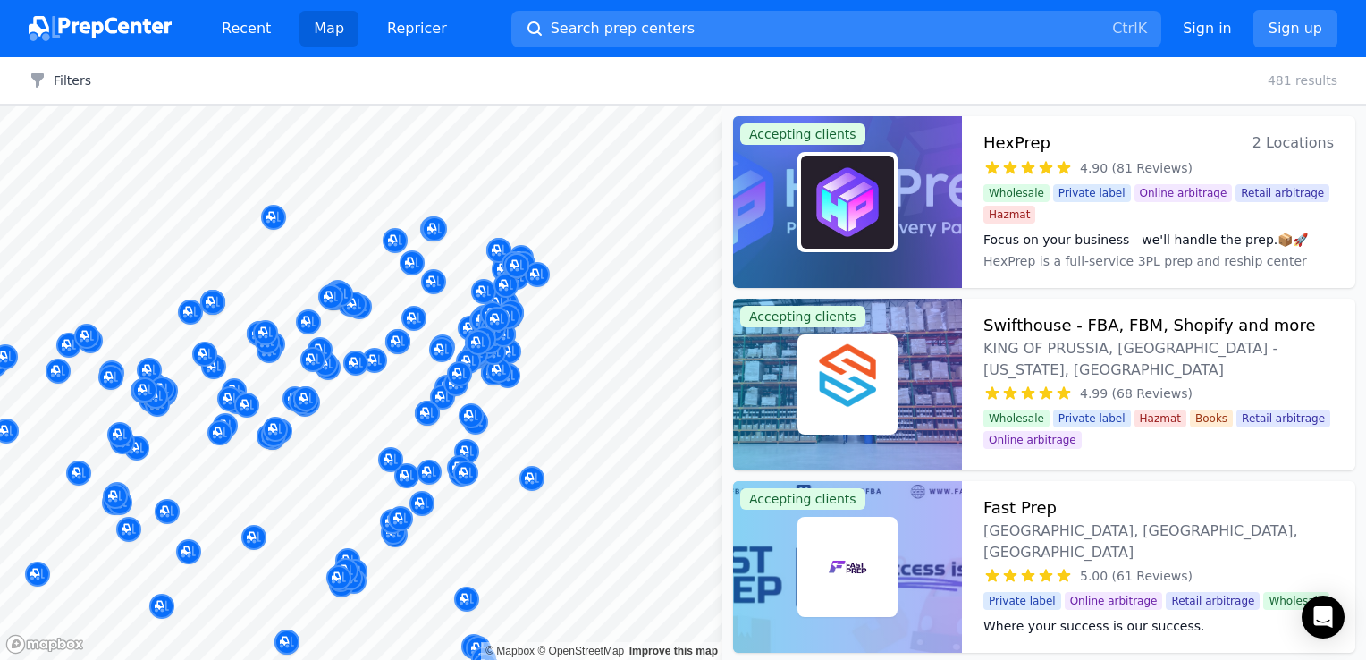
drag, startPoint x: 489, startPoint y: 233, endPoint x: 479, endPoint y: 210, distance: 25.2
click at [480, 211] on div at bounding box center [488, 214] width 343 height 14
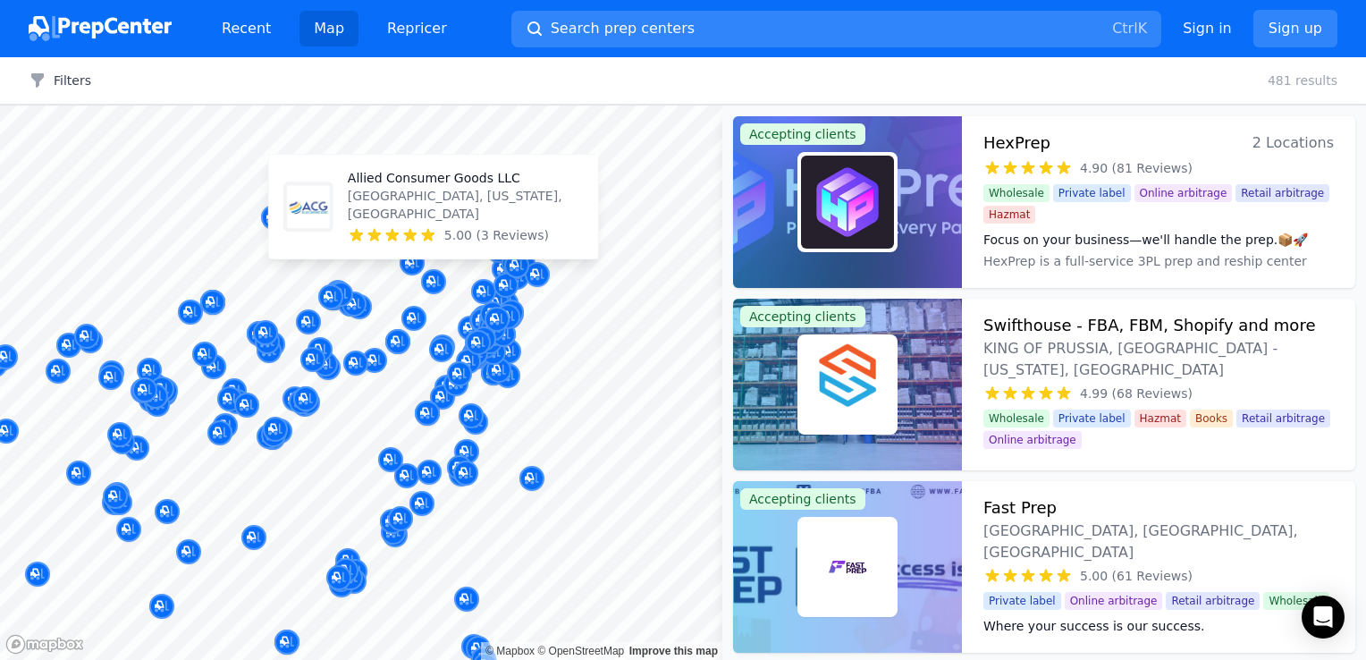
click at [432, 187] on p "Allied Consumer Goods LLC" at bounding box center [466, 178] width 236 height 18
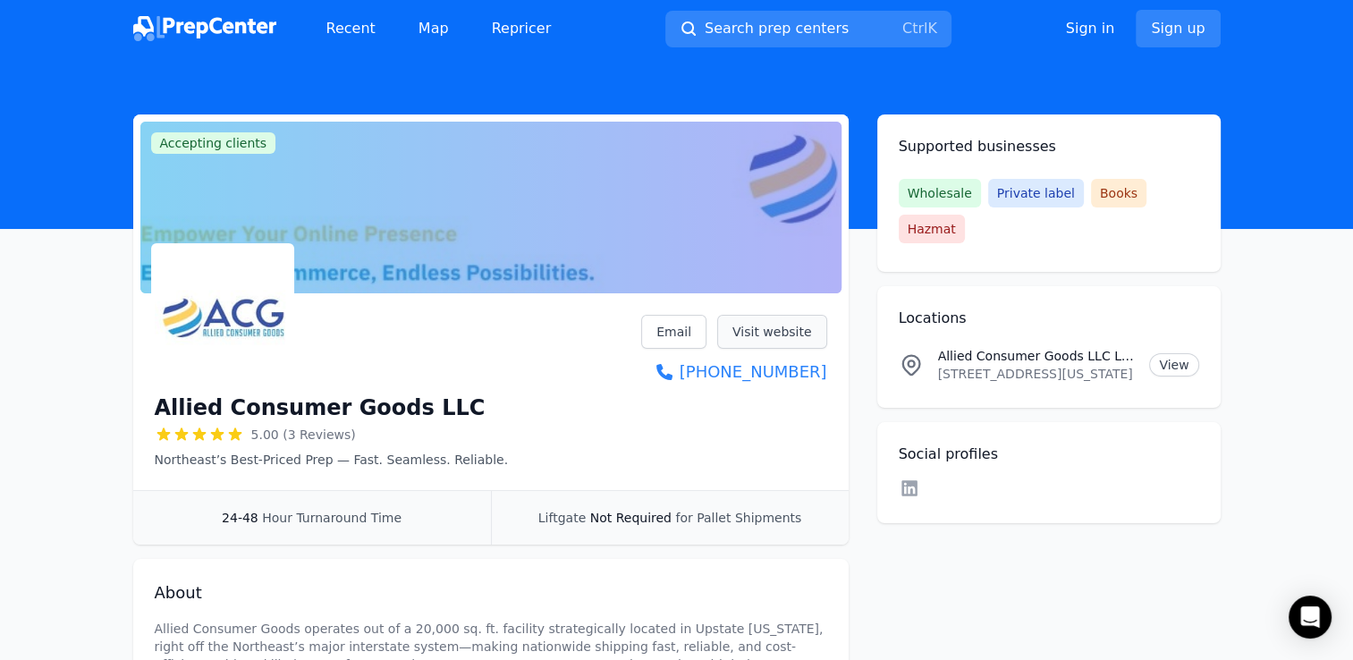
click at [781, 333] on link "Visit website" at bounding box center [772, 332] width 110 height 34
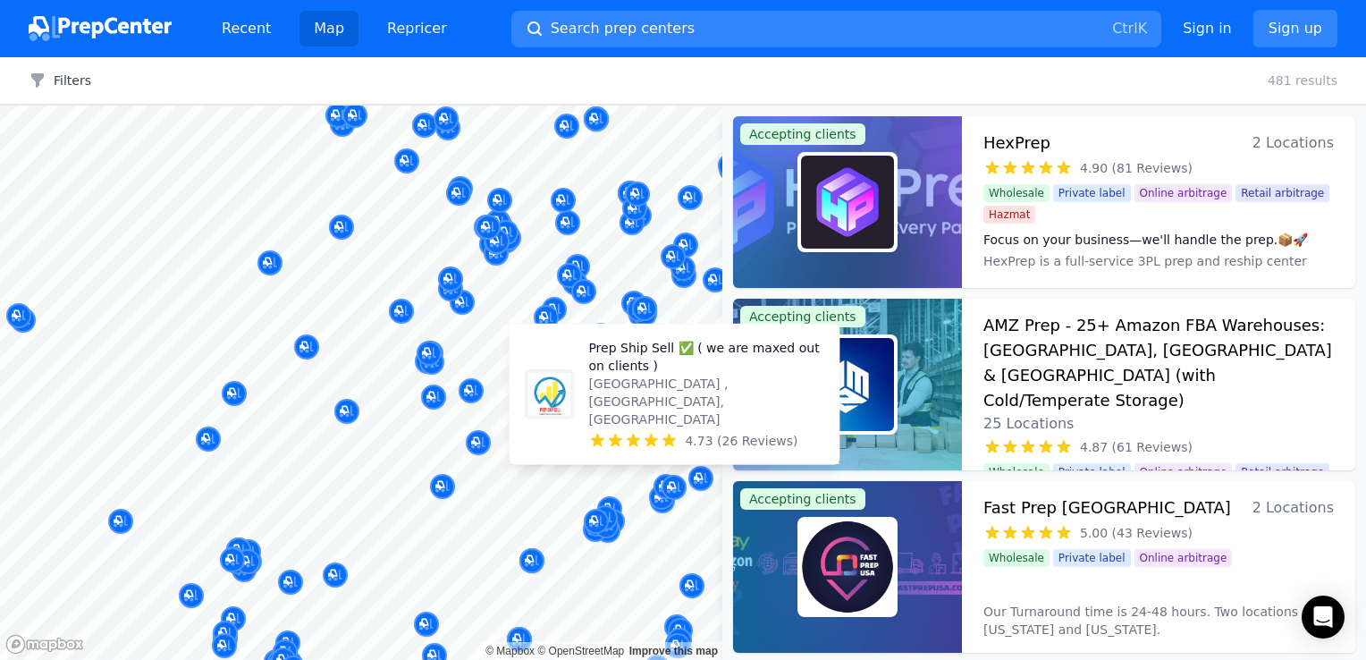
drag, startPoint x: 679, startPoint y: 462, endPoint x: 689, endPoint y: 444, distance: 20.9
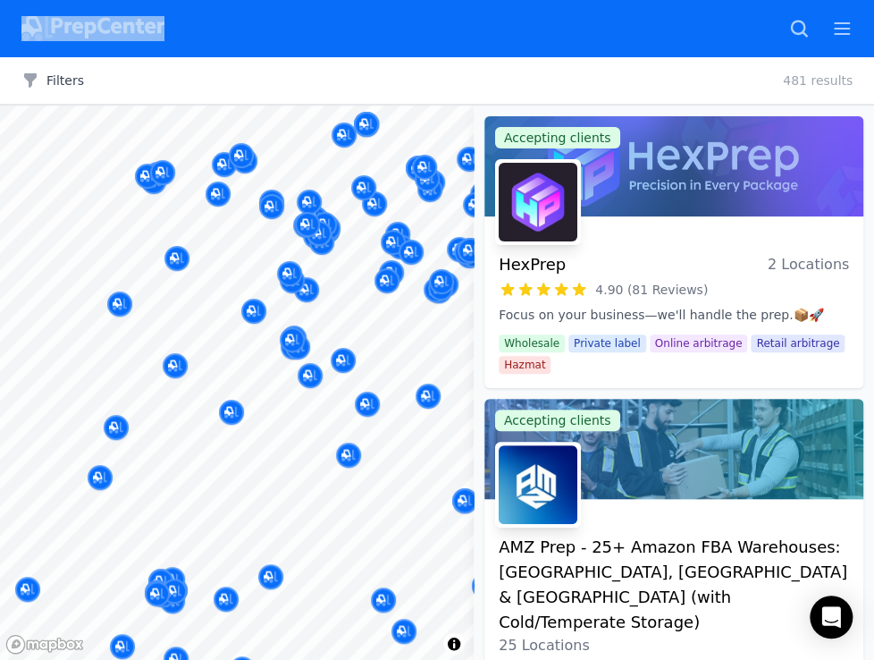
drag, startPoint x: 367, startPoint y: 33, endPoint x: 518, endPoint y: 26, distance: 151.3
click at [516, 27] on div "Recent Map Repricer Search prep centers Ctrl K Open main menu Sign in Sign up" at bounding box center [437, 28] width 846 height 57
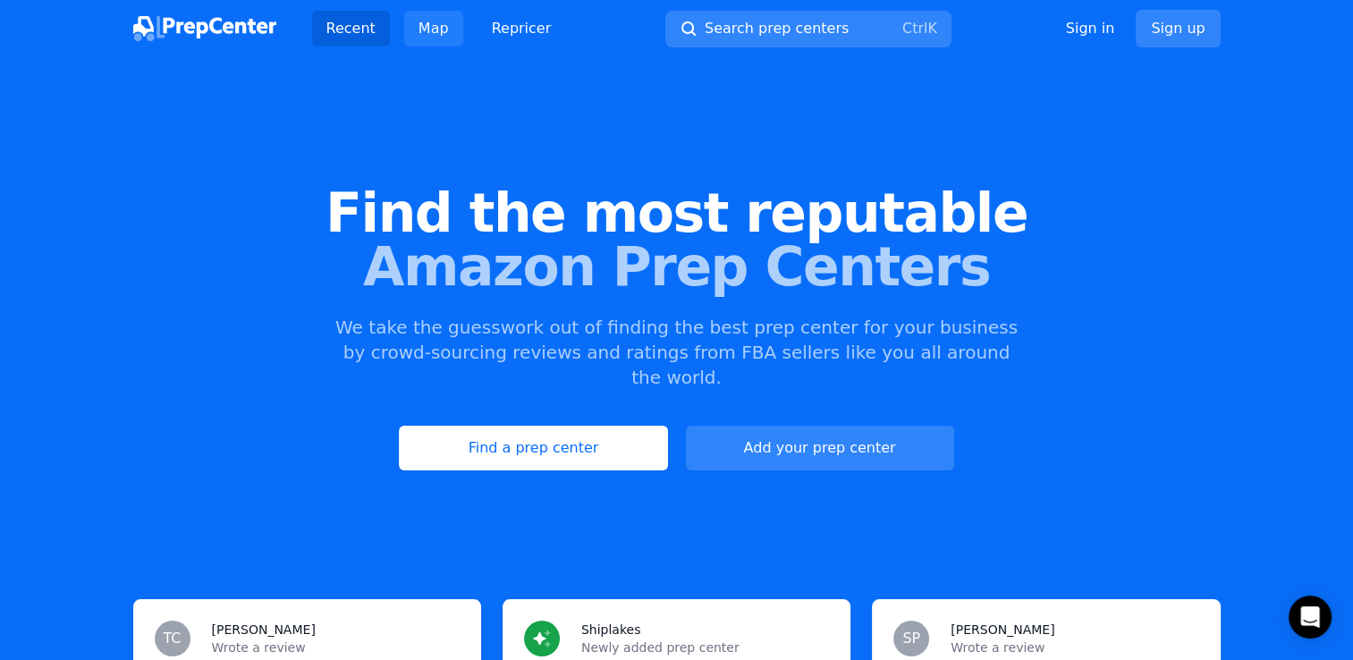
click at [418, 23] on link "Map" at bounding box center [433, 29] width 59 height 36
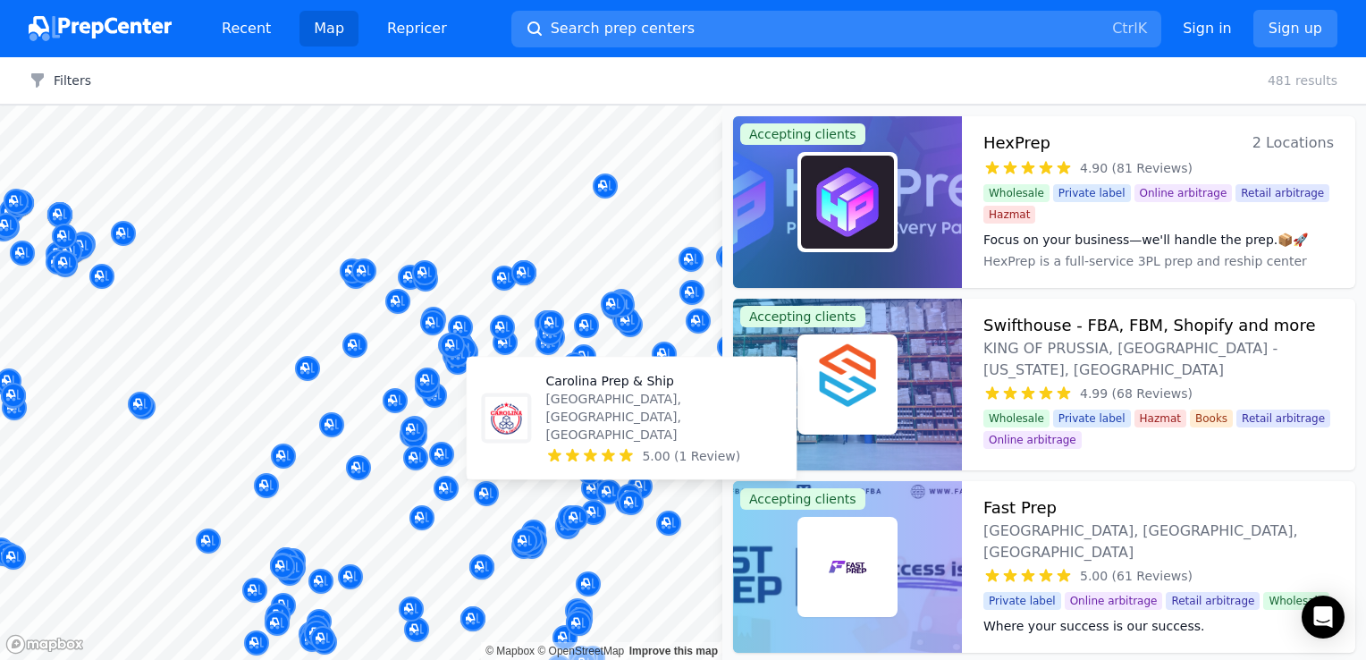
drag, startPoint x: 632, startPoint y: 491, endPoint x: 631, endPoint y: 455, distance: 35.8
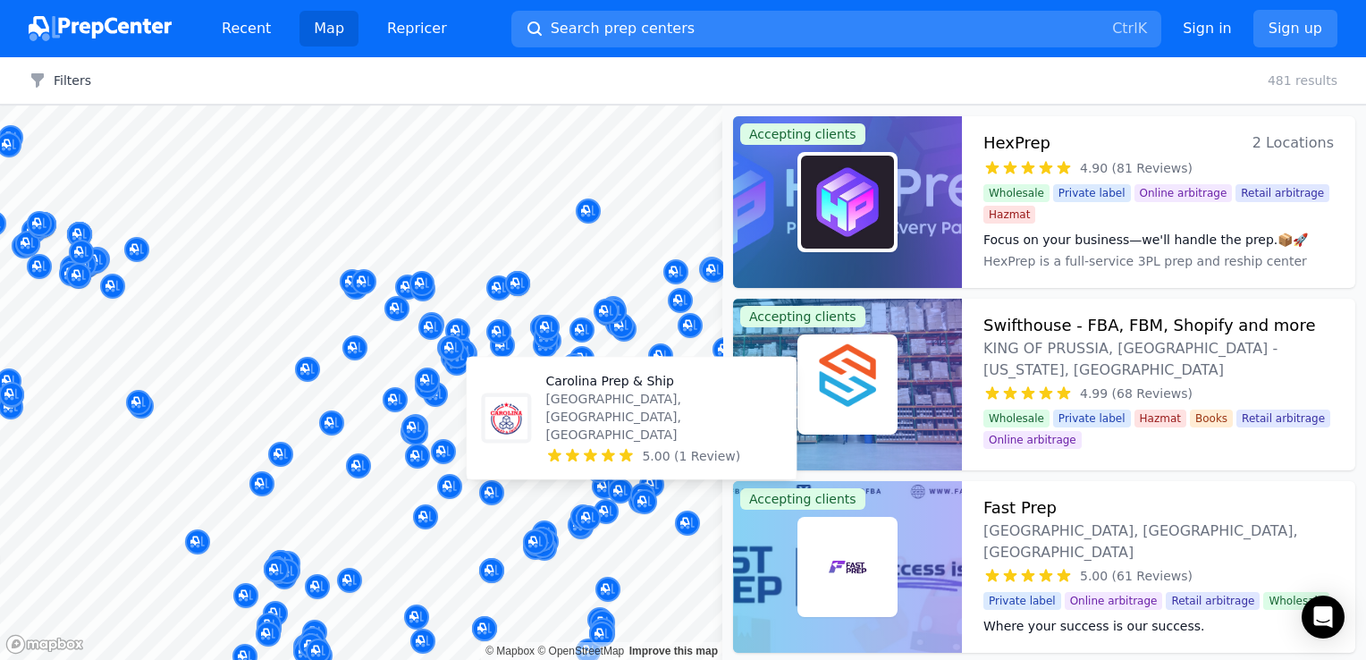
drag, startPoint x: 631, startPoint y: 455, endPoint x: 602, endPoint y: 441, distance: 32.8
click at [601, 441] on p "Holly Springs, NC, US" at bounding box center [663, 417] width 236 height 54
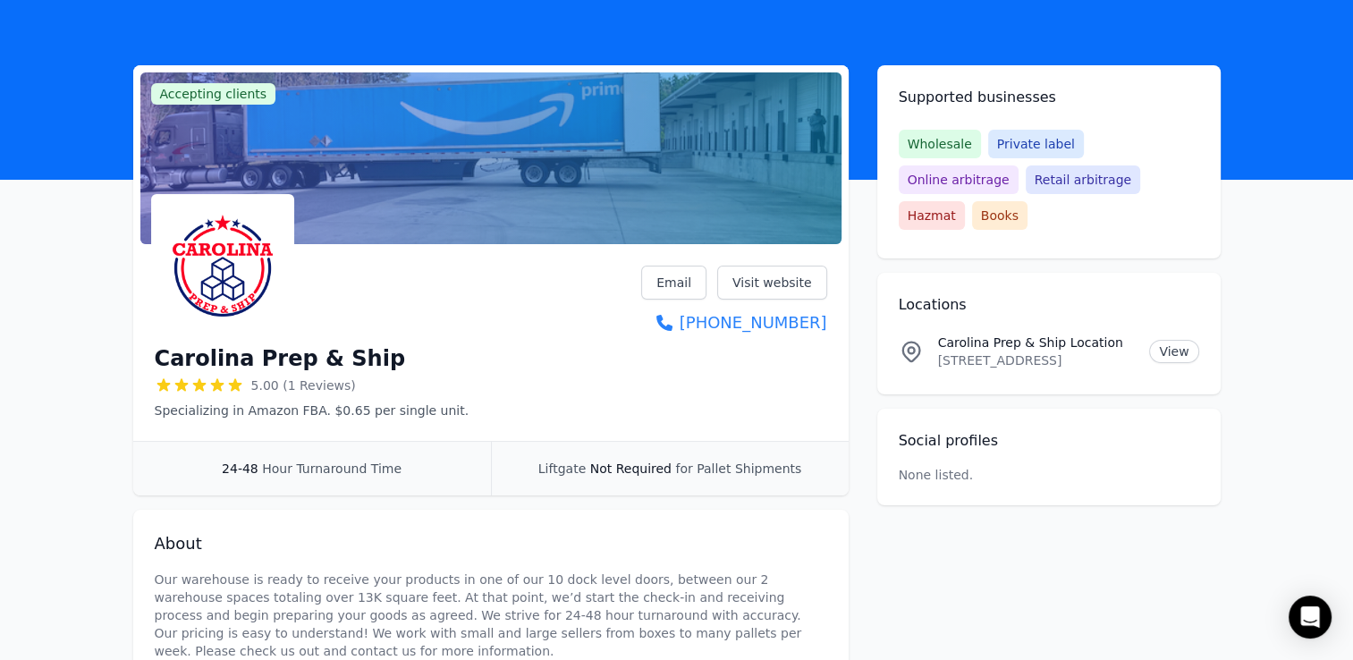
scroll to position [89, 0]
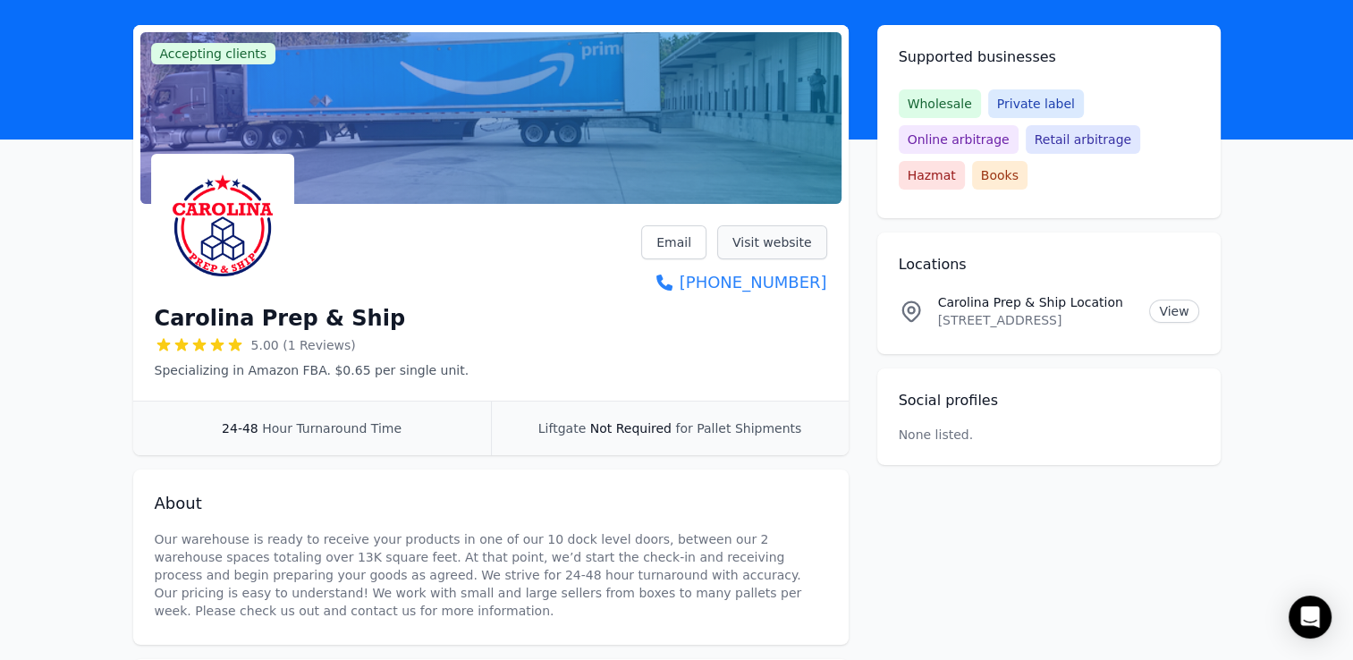
click at [772, 244] on link "Visit website" at bounding box center [772, 242] width 110 height 34
